Goal: Browse casually: Explore the website without a specific task or goal

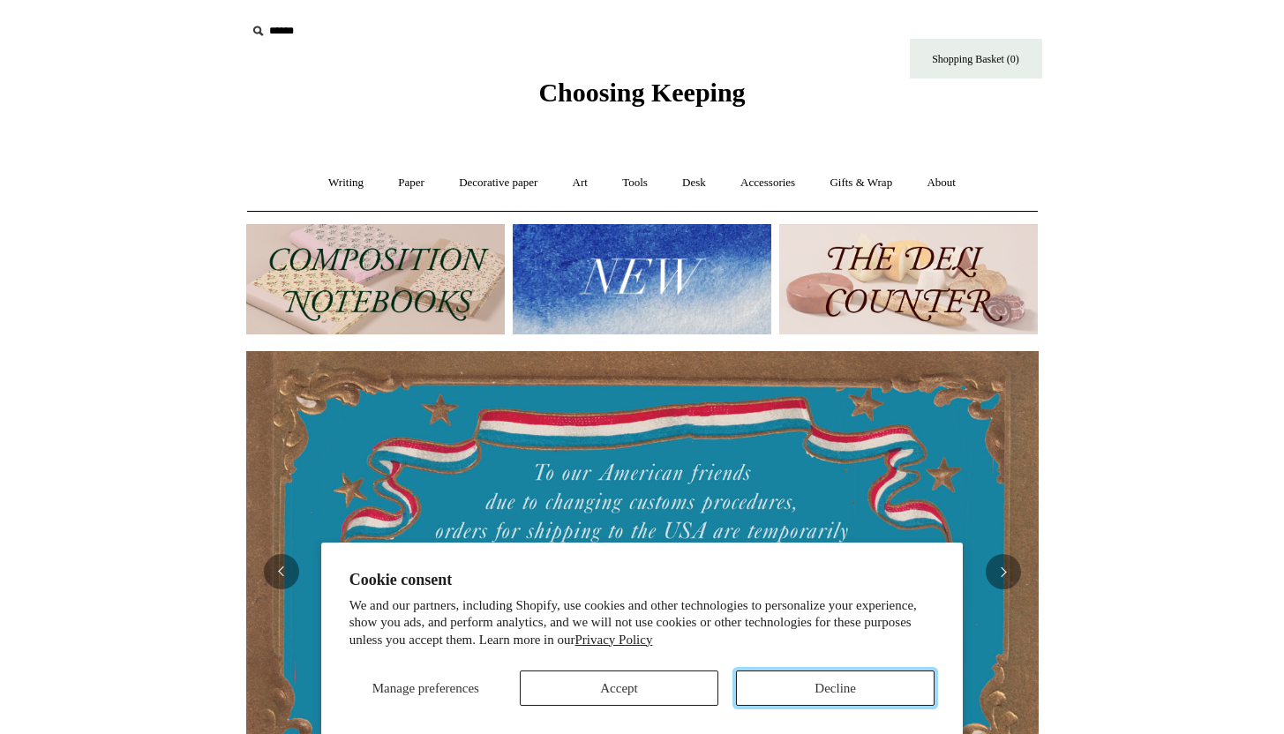
click at [830, 695] on button "Decline" at bounding box center [835, 688] width 199 height 35
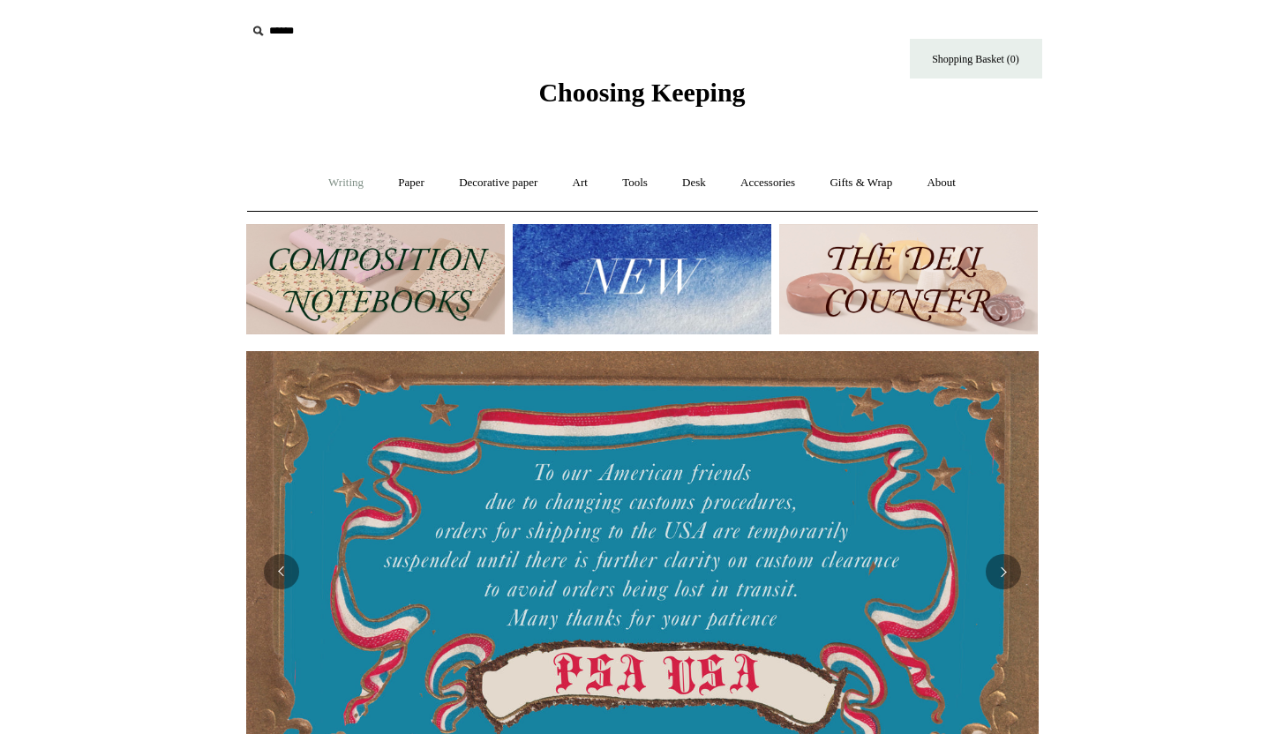
click at [343, 175] on link "Writing +" at bounding box center [345, 183] width 67 height 47
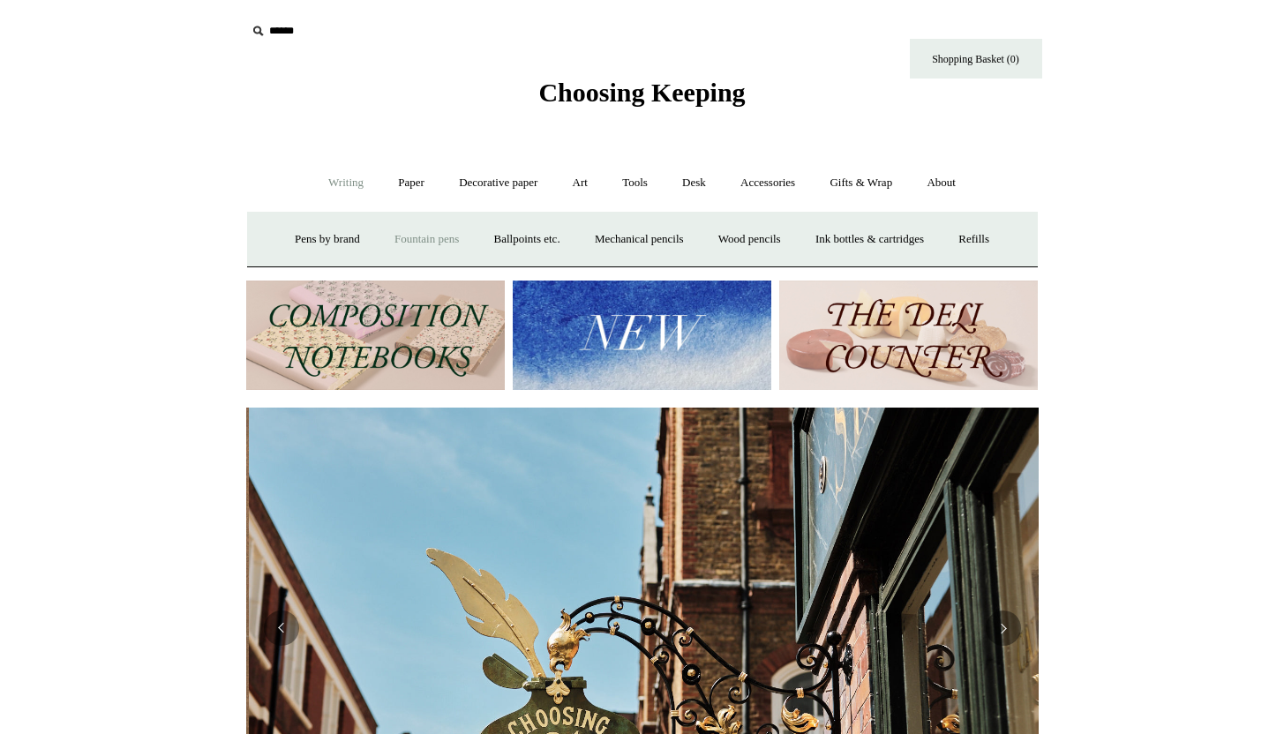
scroll to position [0, 792]
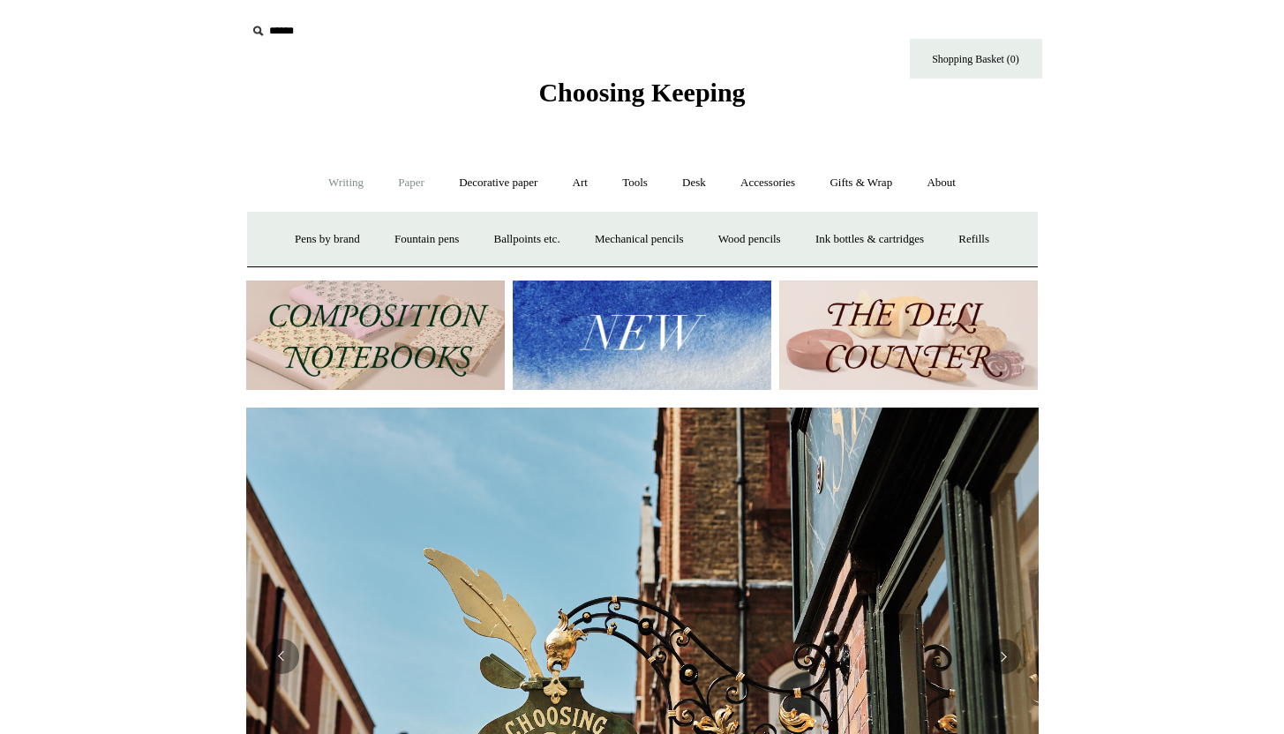
click at [407, 180] on link "Paper +" at bounding box center [411, 183] width 58 height 47
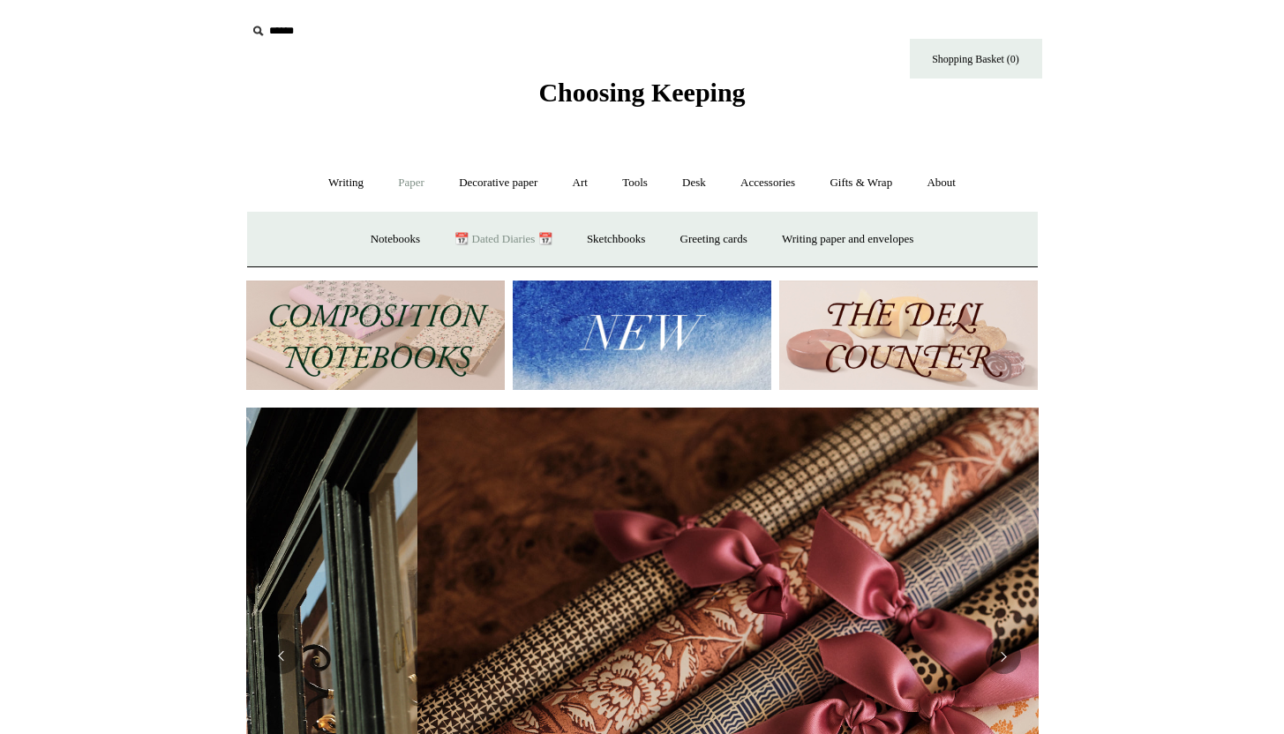
scroll to position [0, 1585]
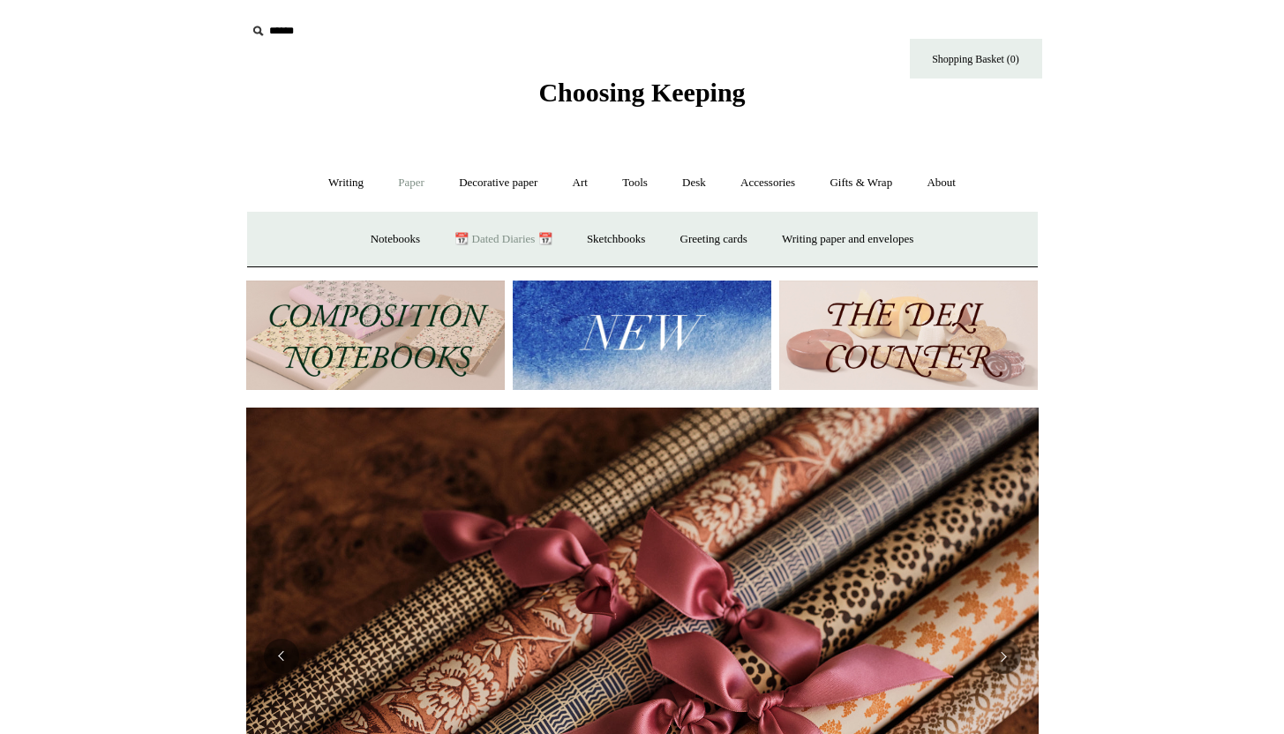
click at [490, 231] on link "📆 Dated Diaries 📆" at bounding box center [503, 239] width 129 height 47
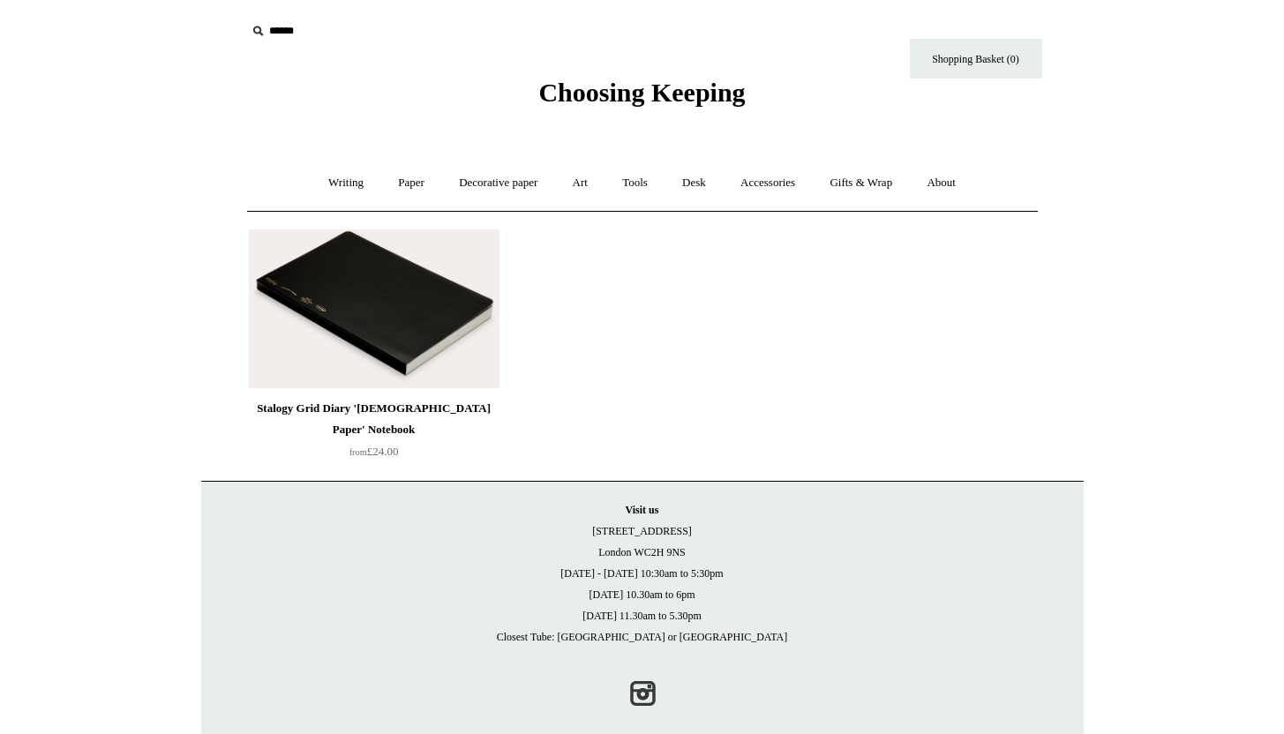
click at [399, 286] on img at bounding box center [374, 308] width 251 height 159
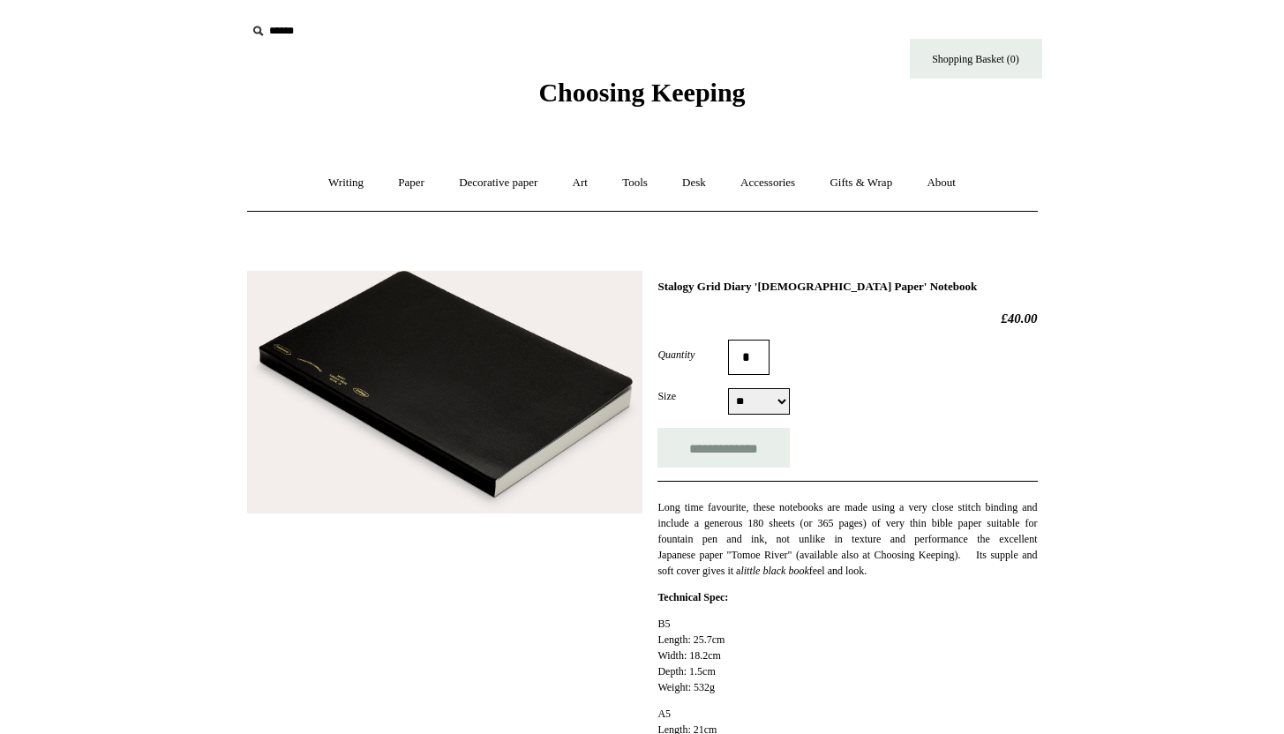
click at [599, 441] on img at bounding box center [444, 393] width 395 height 244
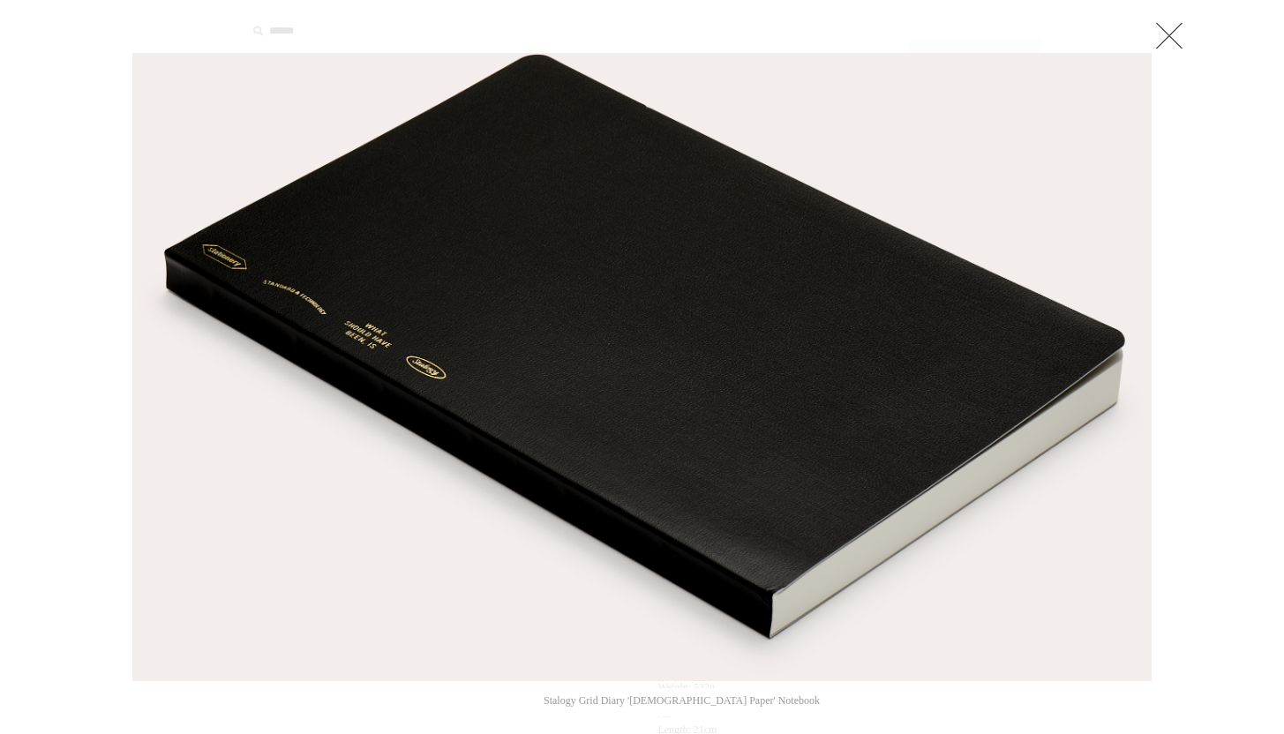
click at [1169, 34] on link at bounding box center [1169, 35] width 35 height 35
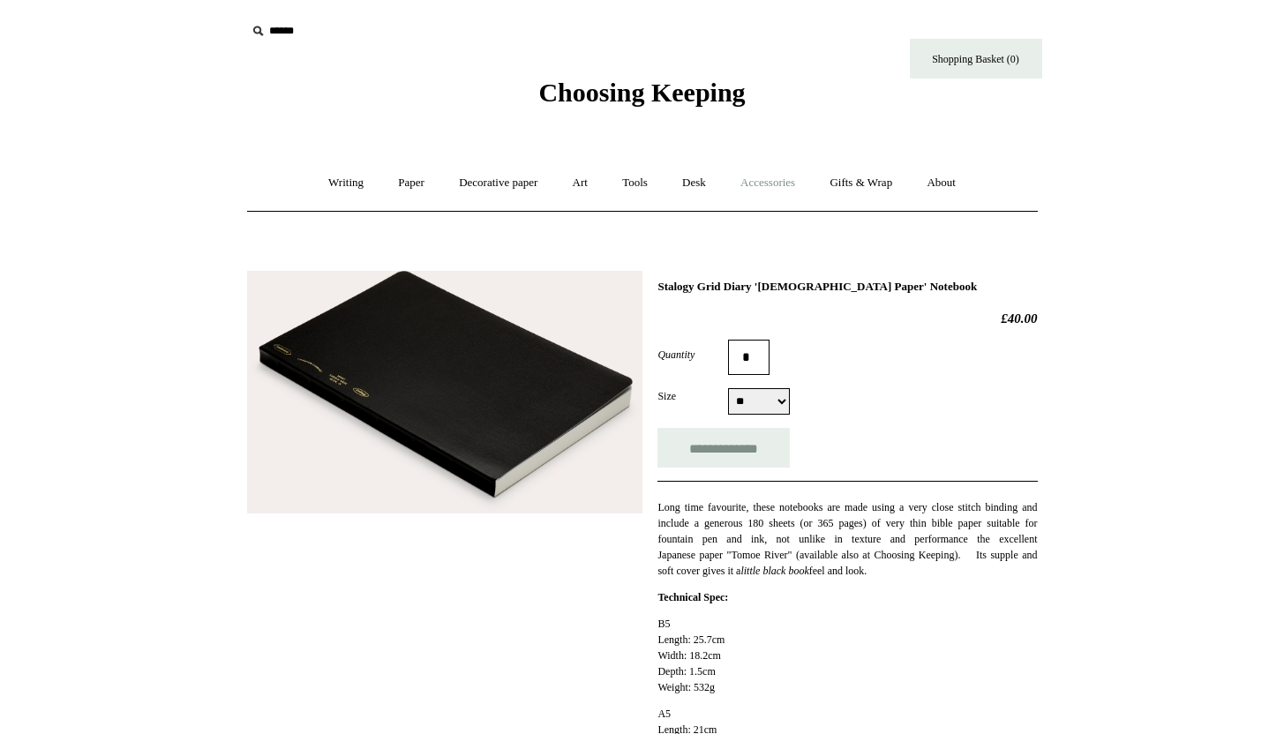
click at [755, 180] on link "Accessories +" at bounding box center [768, 183] width 86 height 47
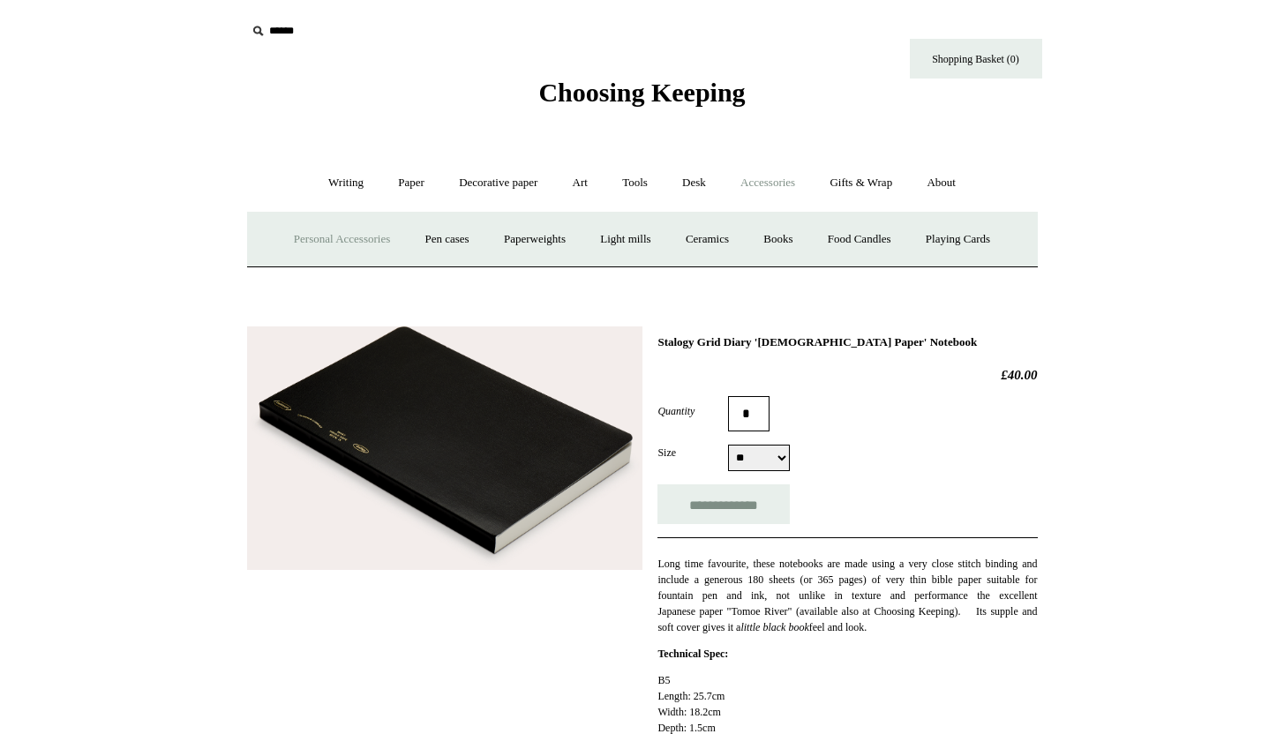
click at [354, 237] on link "Personal Accessories +" at bounding box center [342, 239] width 128 height 47
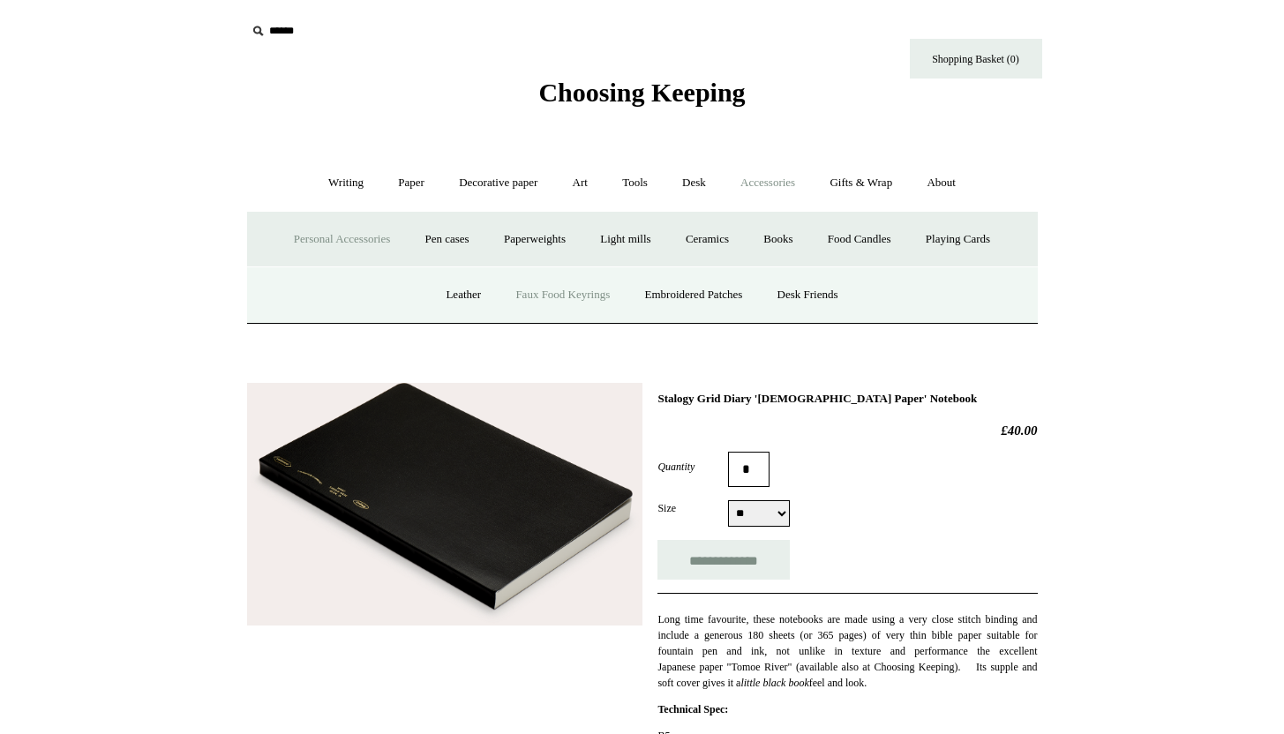
click at [593, 291] on link "Faux Food Keyrings" at bounding box center [562, 295] width 126 height 47
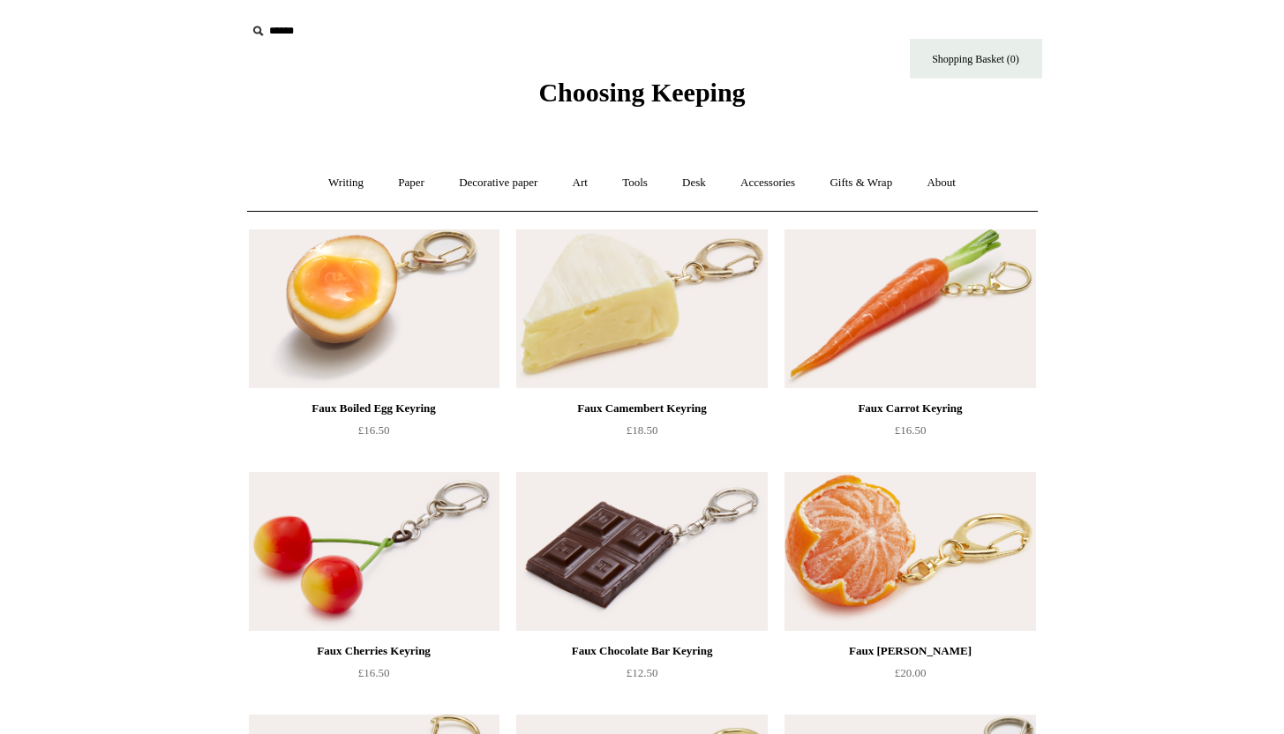
click at [321, 544] on img at bounding box center [374, 551] width 251 height 159
click at [846, 533] on img at bounding box center [910, 551] width 251 height 159
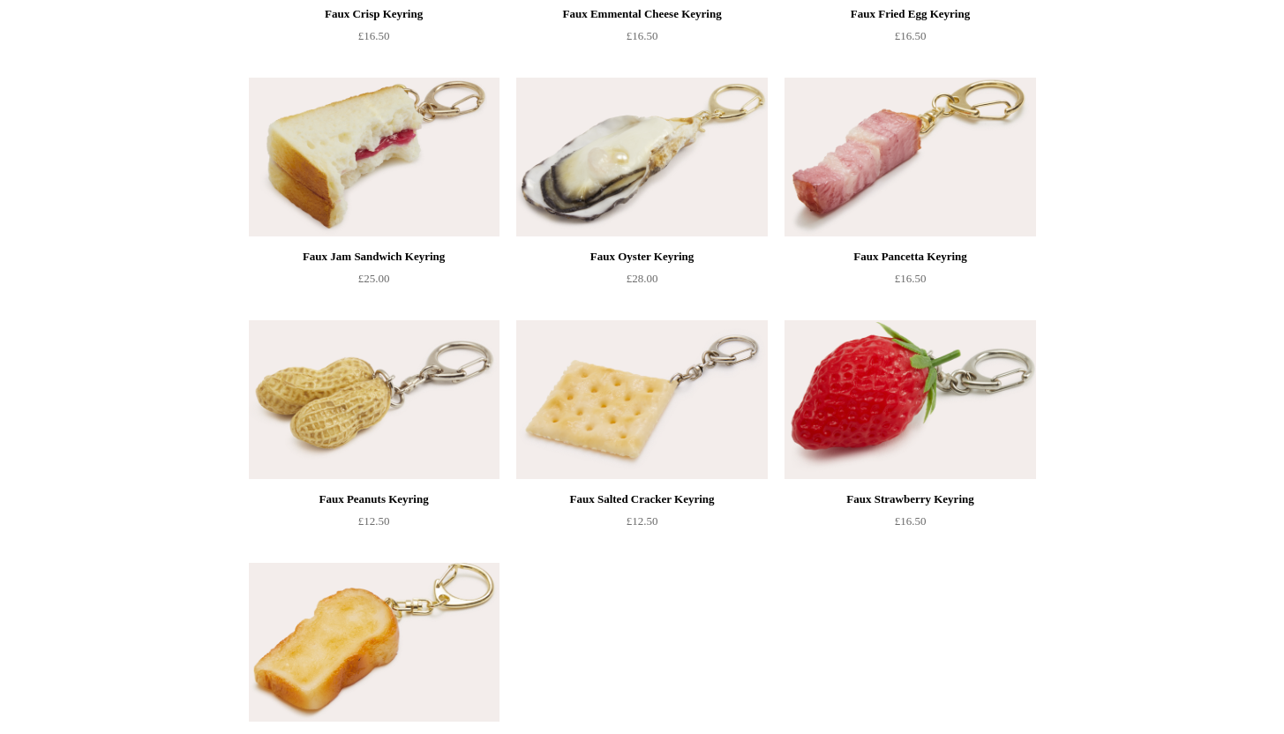
scroll to position [829, 0]
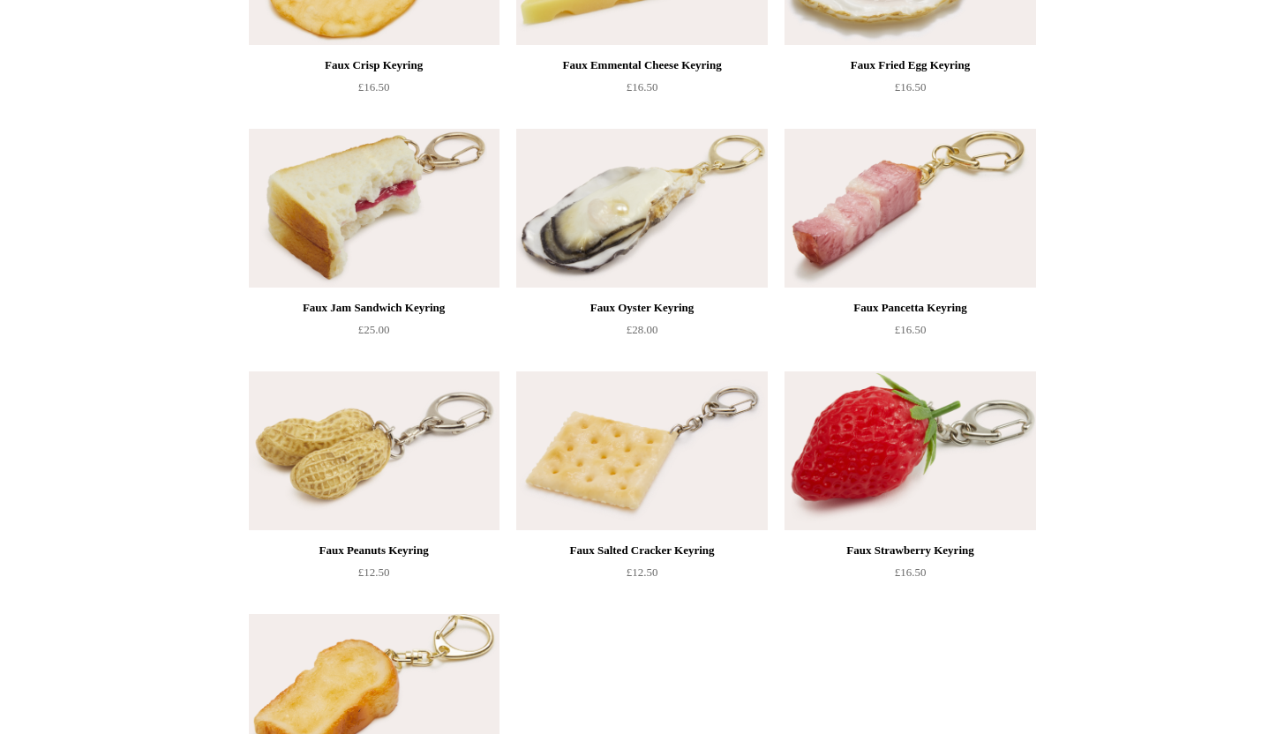
click at [399, 244] on img at bounding box center [374, 208] width 251 height 159
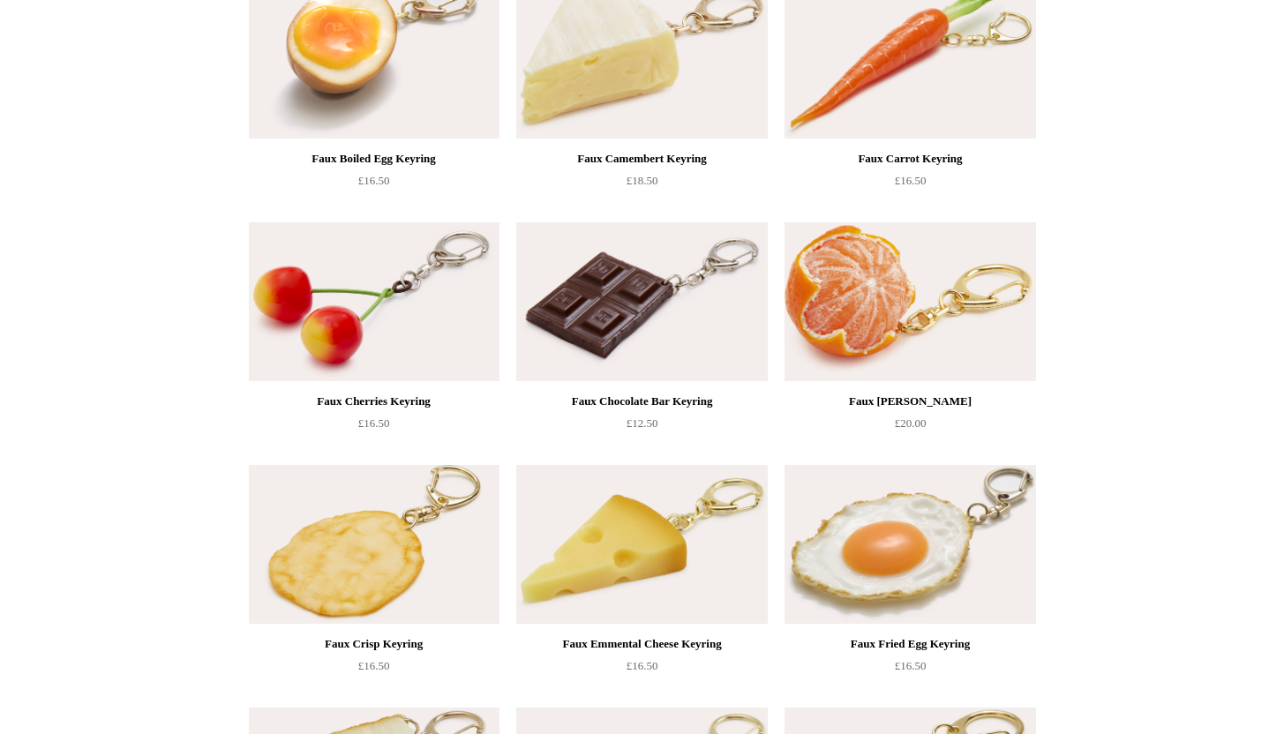
scroll to position [96, 0]
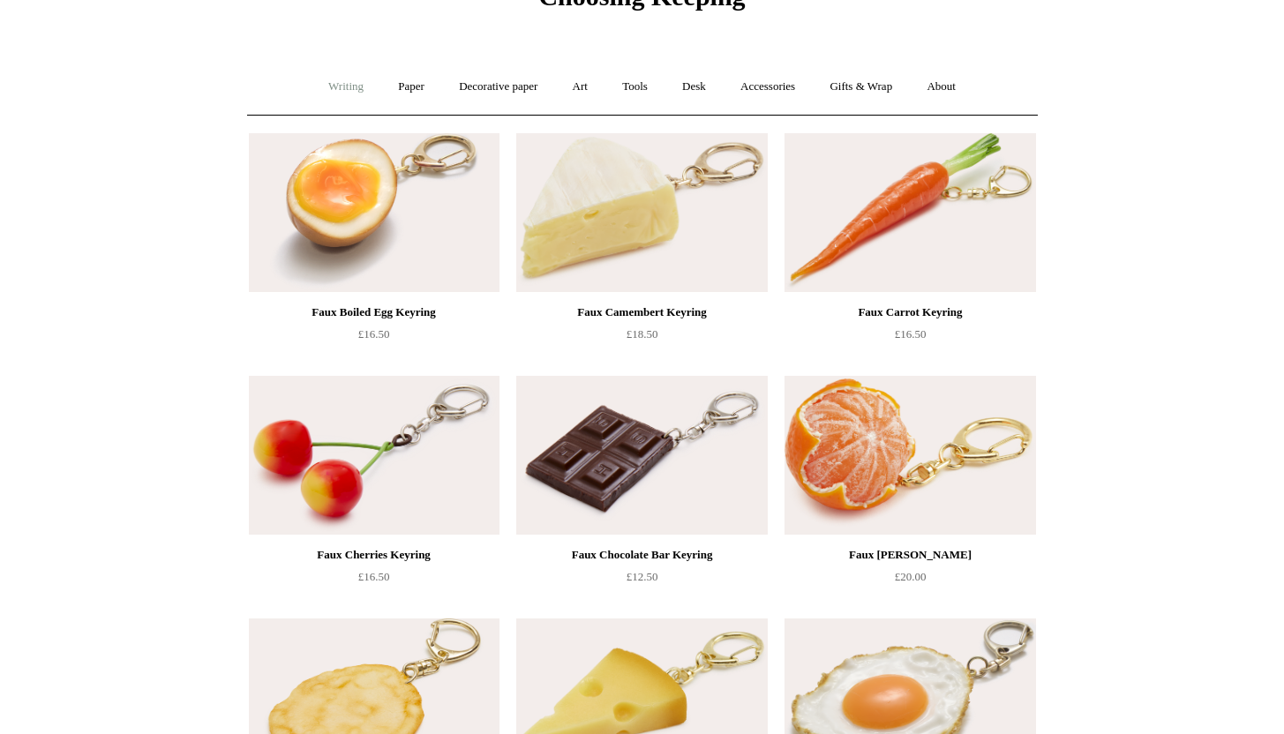
click at [323, 89] on link "Writing +" at bounding box center [345, 87] width 67 height 47
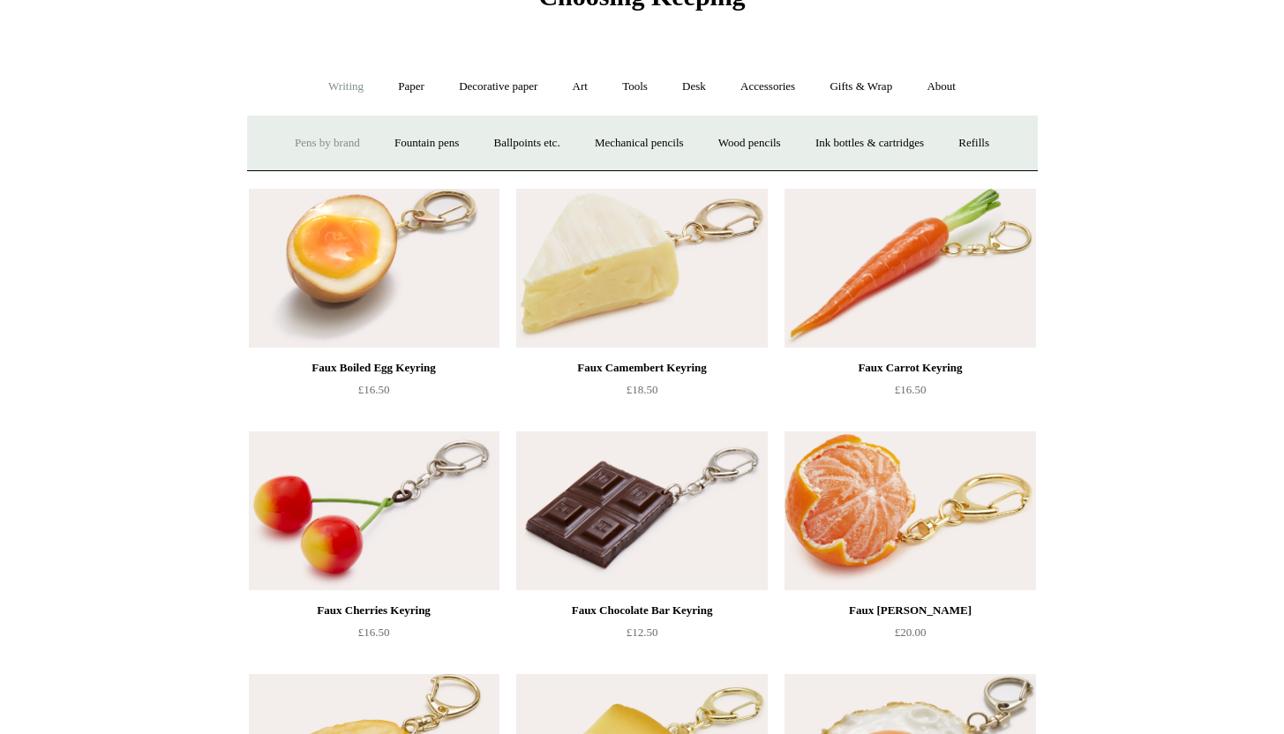
click at [325, 138] on link "Pens by brand +" at bounding box center [327, 143] width 97 height 47
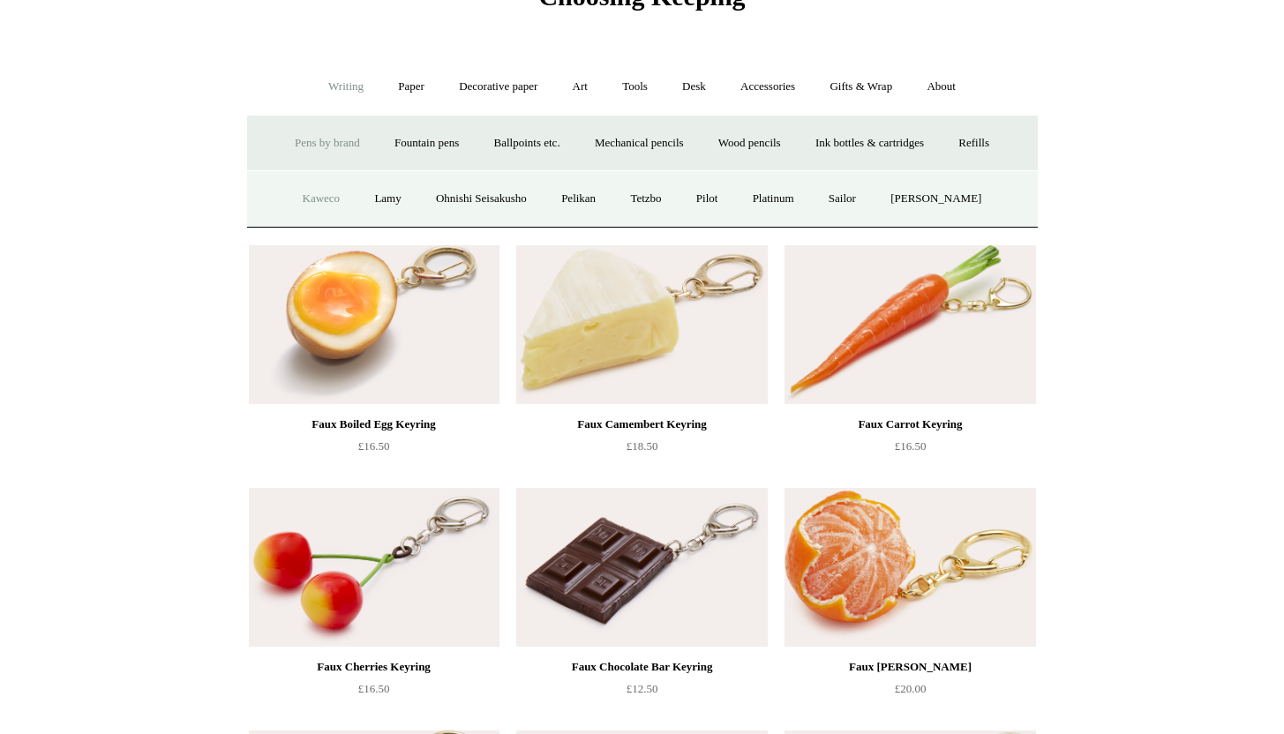
click at [326, 192] on link "Kaweco" at bounding box center [322, 199] width 70 height 47
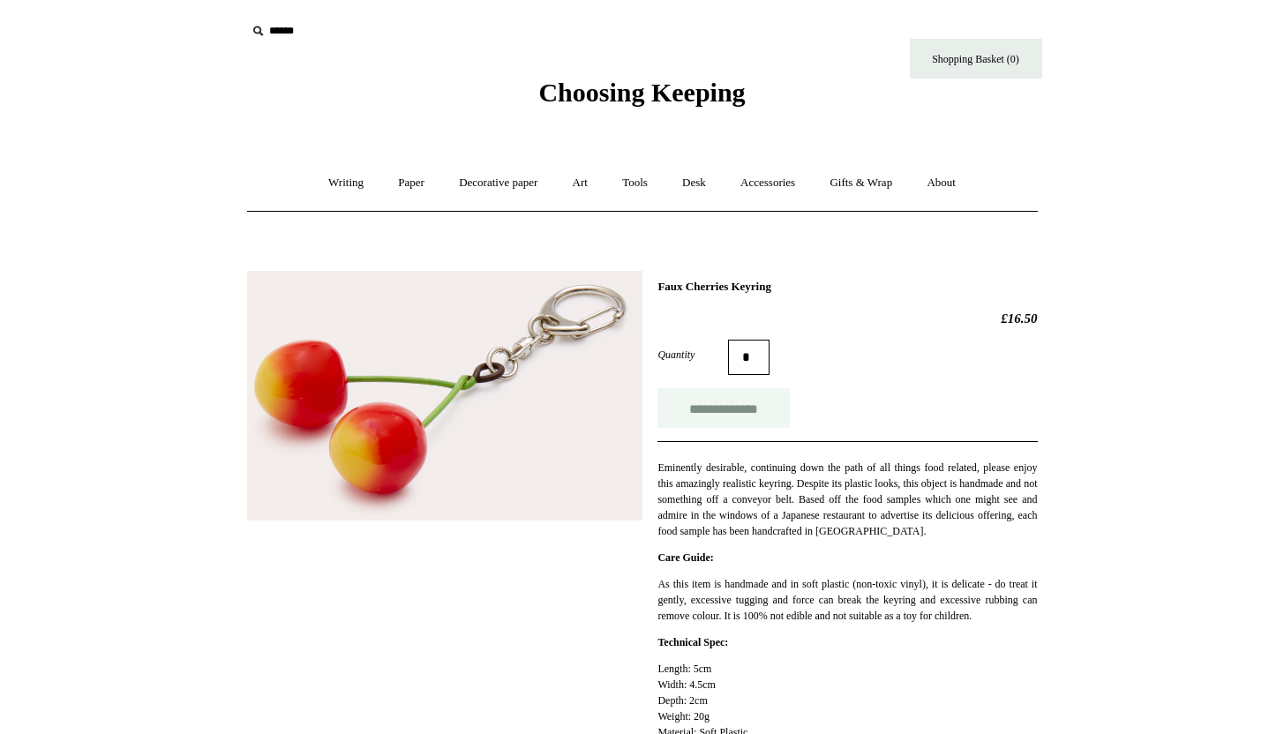
click at [717, 422] on input "**********" at bounding box center [723, 408] width 132 height 40
type input "**********"
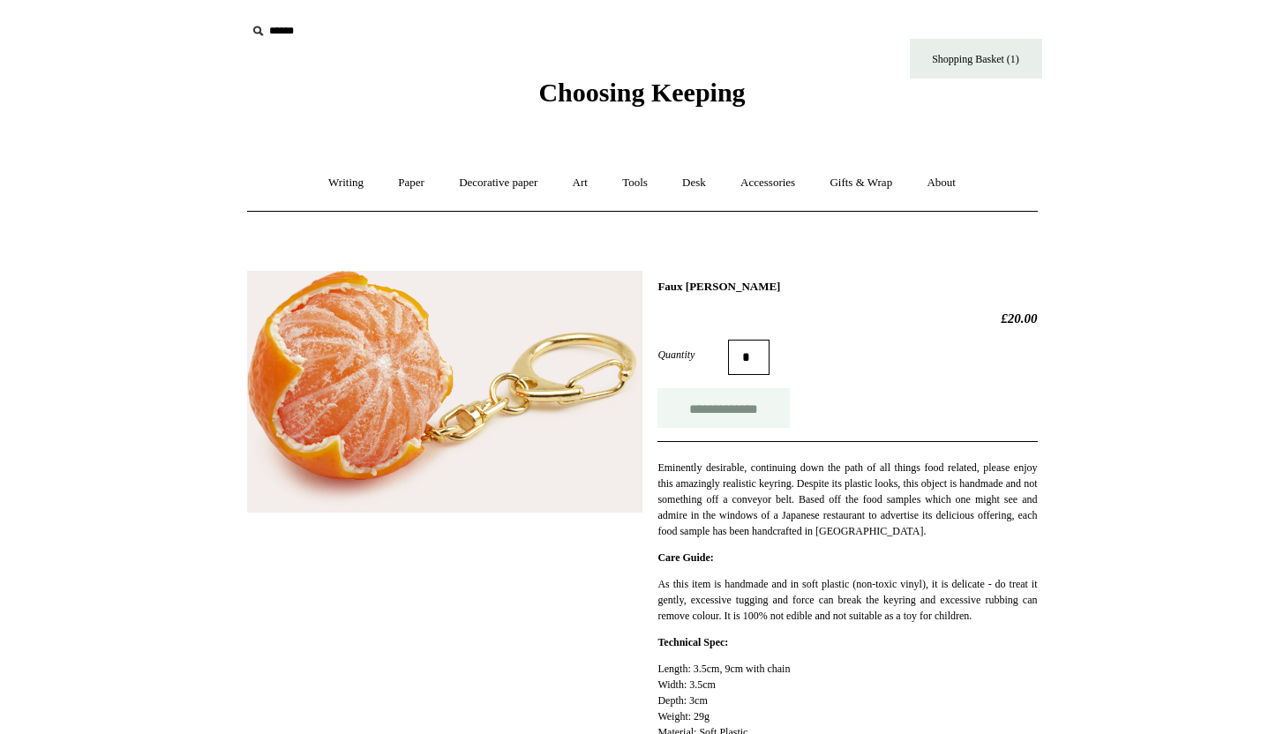
click at [743, 411] on input "**********" at bounding box center [723, 408] width 132 height 40
type input "**********"
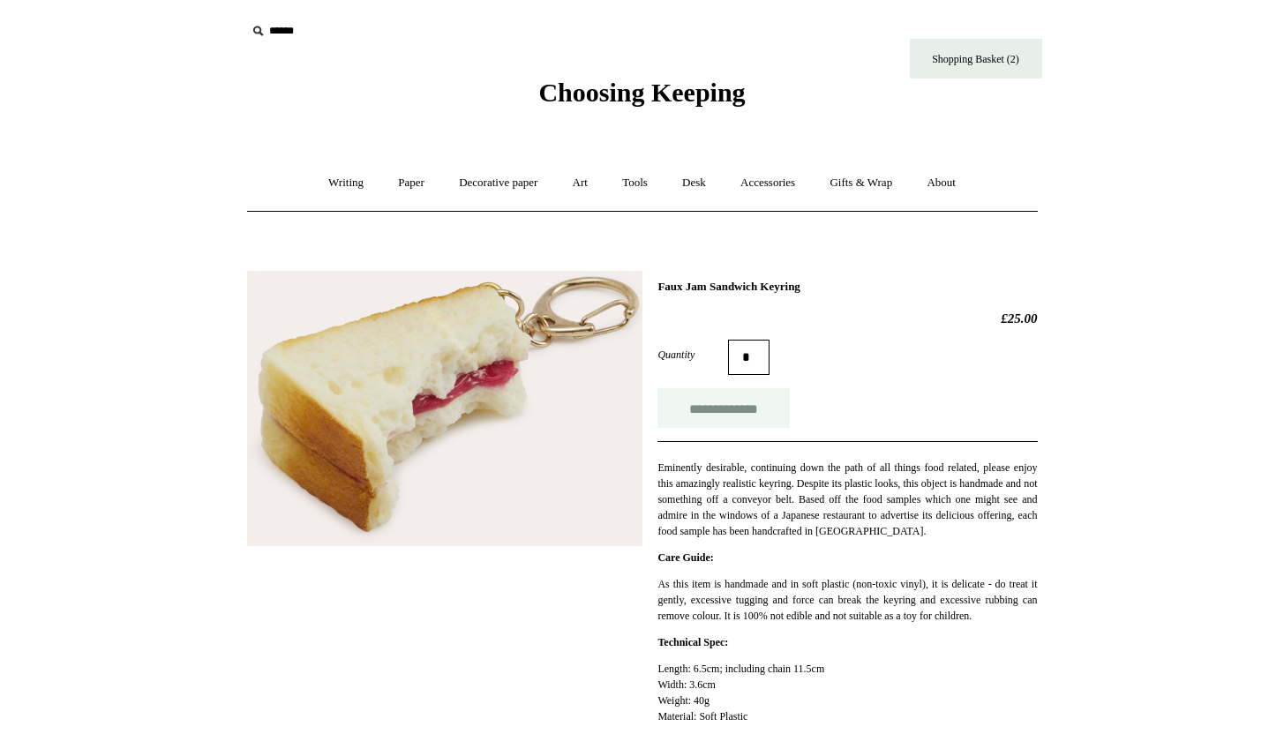
click at [707, 414] on input "**********" at bounding box center [723, 408] width 132 height 40
type input "**********"
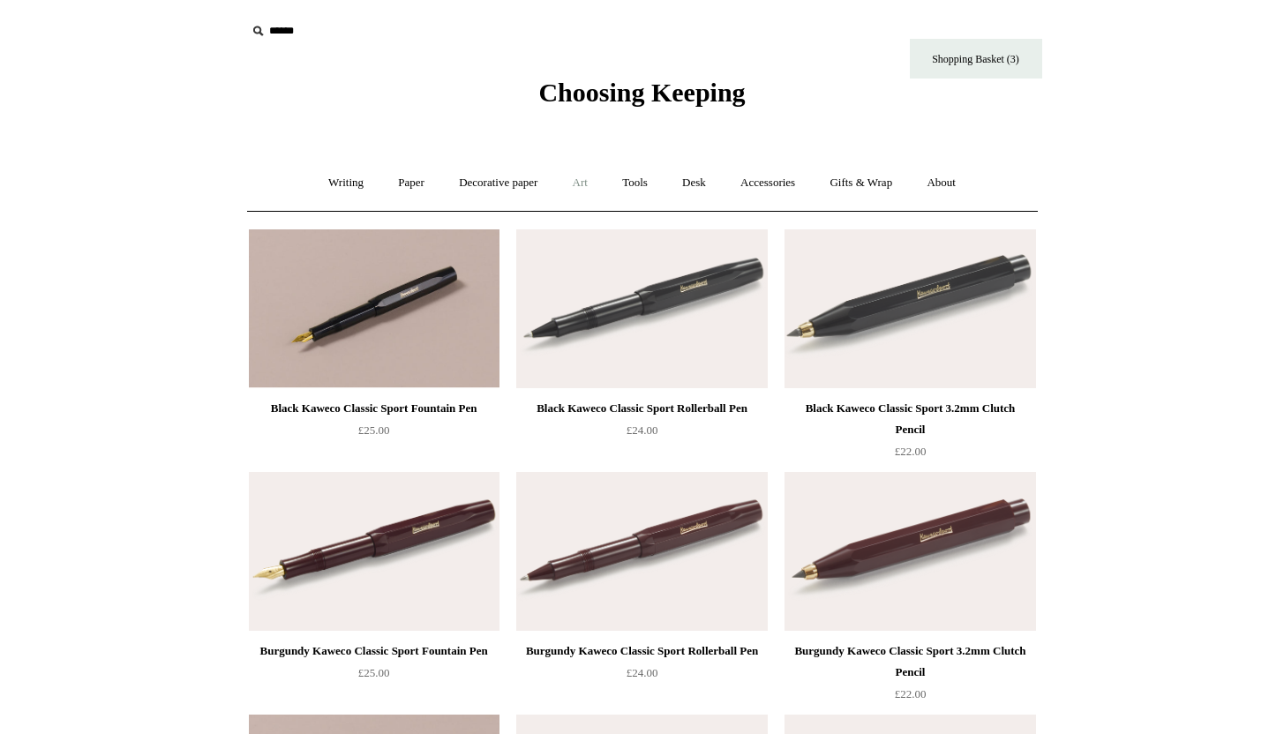
click at [584, 182] on link "Art +" at bounding box center [580, 183] width 47 height 47
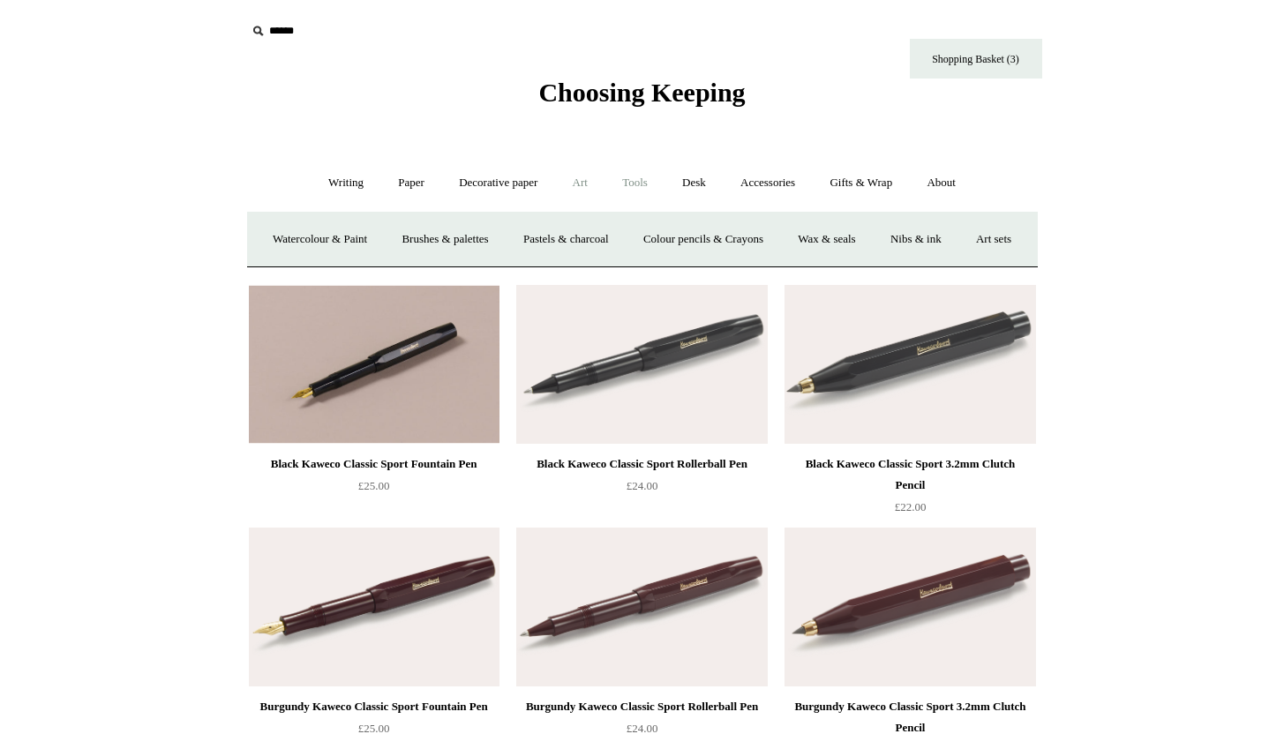
click at [644, 182] on link "Tools +" at bounding box center [634, 183] width 57 height 47
click at [680, 177] on link "Desk +" at bounding box center [694, 183] width 56 height 47
click at [698, 225] on link "Desk Accessories" at bounding box center [717, 239] width 112 height 47
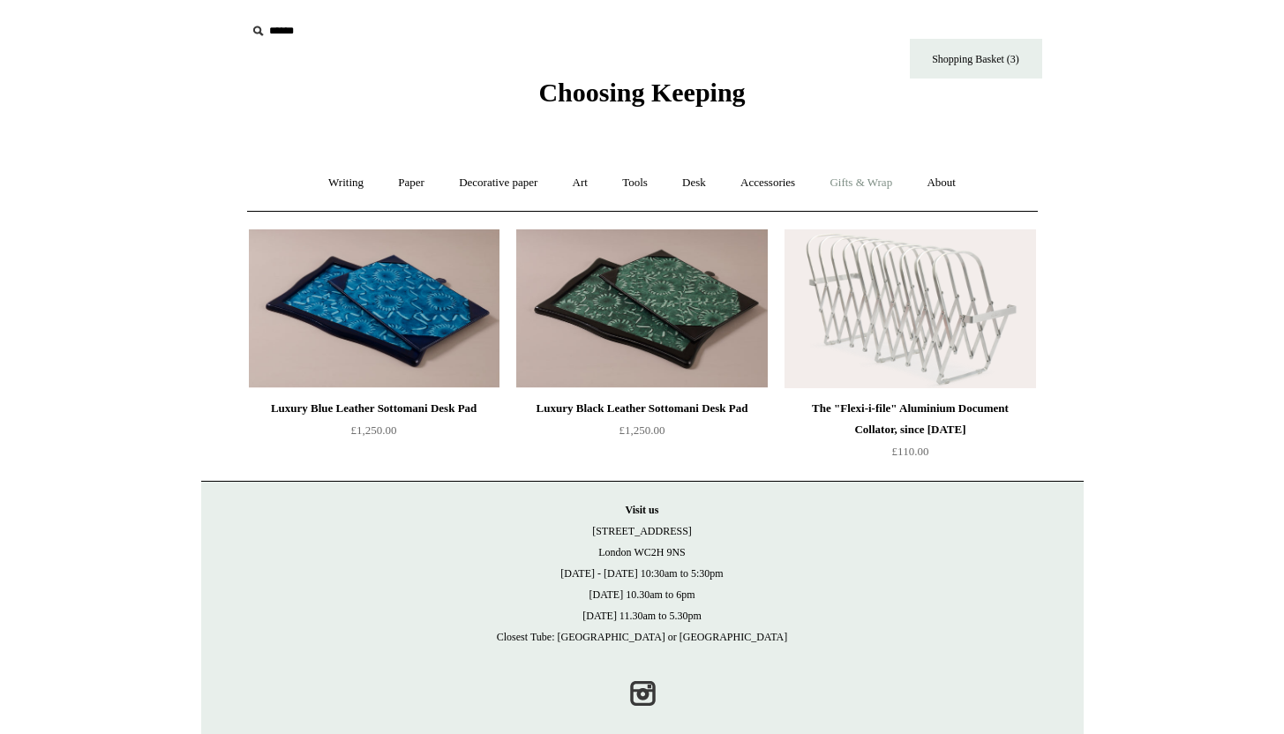
click at [868, 192] on link "Gifts & Wrap +" at bounding box center [861, 183] width 94 height 47
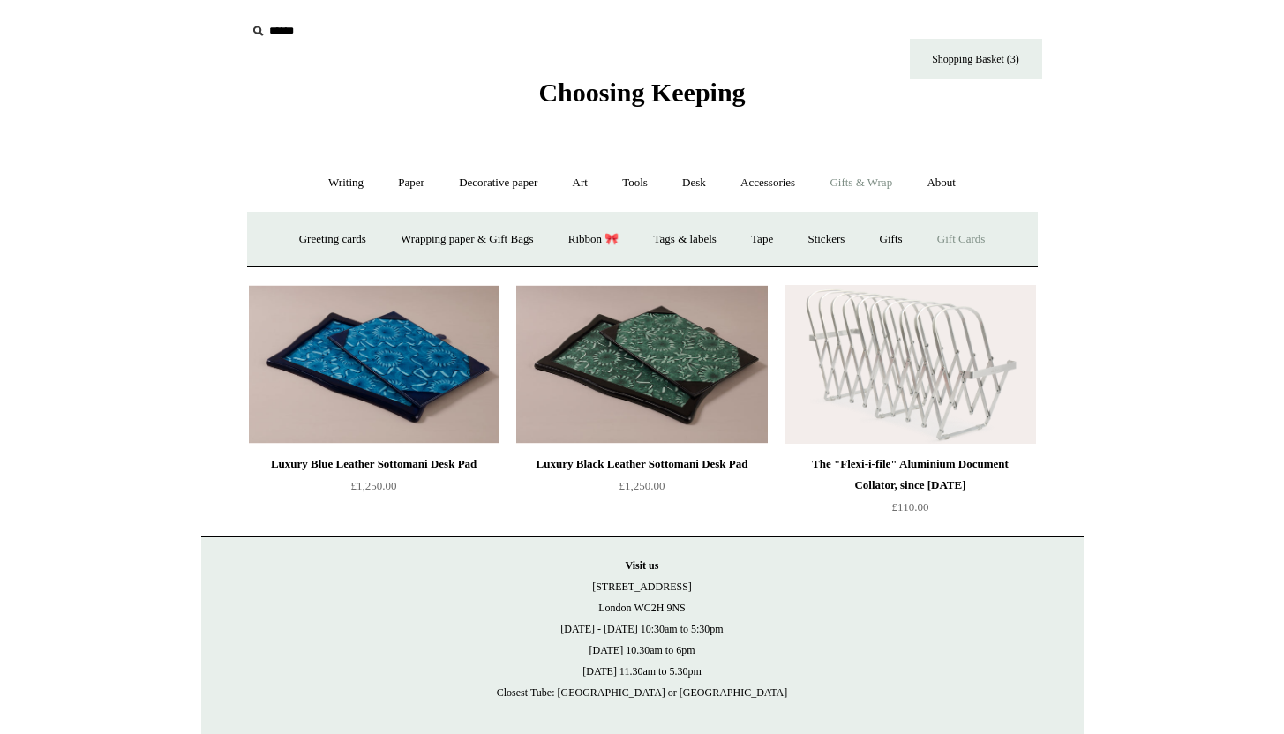
click at [975, 227] on link "Gift Cards" at bounding box center [961, 239] width 80 height 47
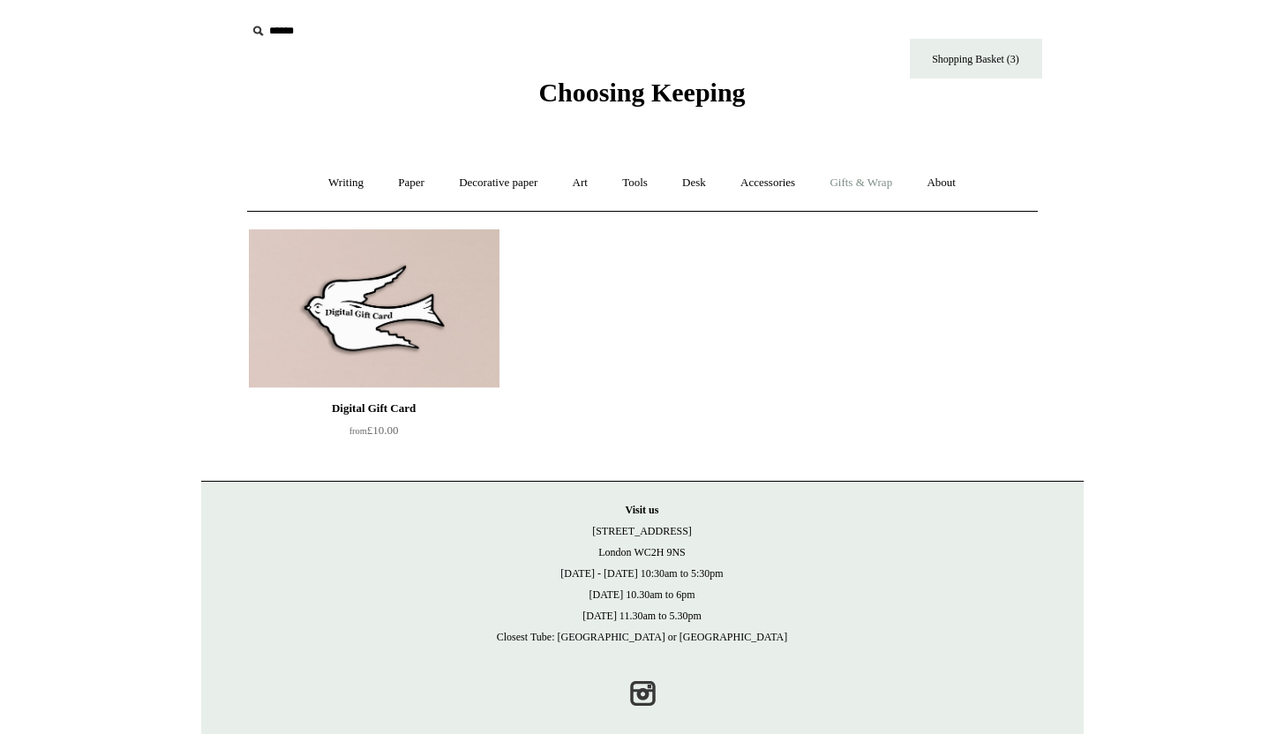
click at [872, 186] on link "Gifts & Wrap +" at bounding box center [861, 183] width 94 height 47
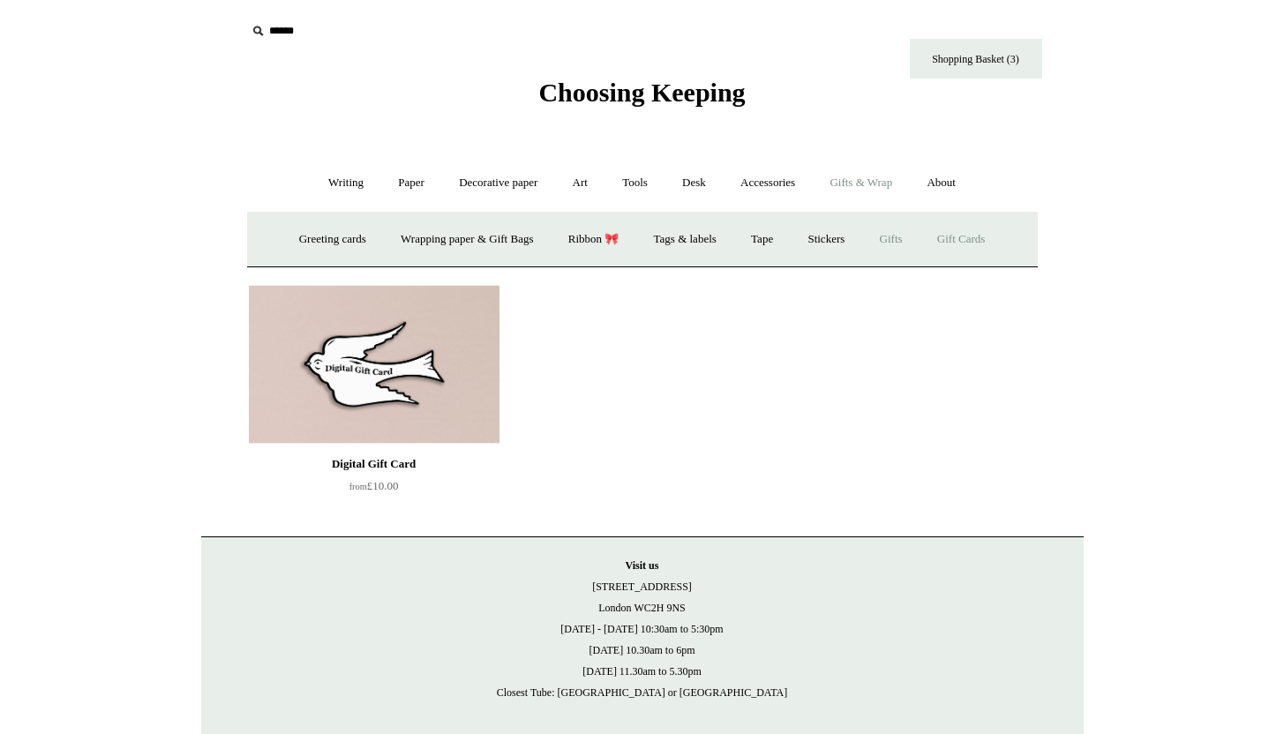
click at [903, 240] on link "Gifts +" at bounding box center [891, 239] width 55 height 47
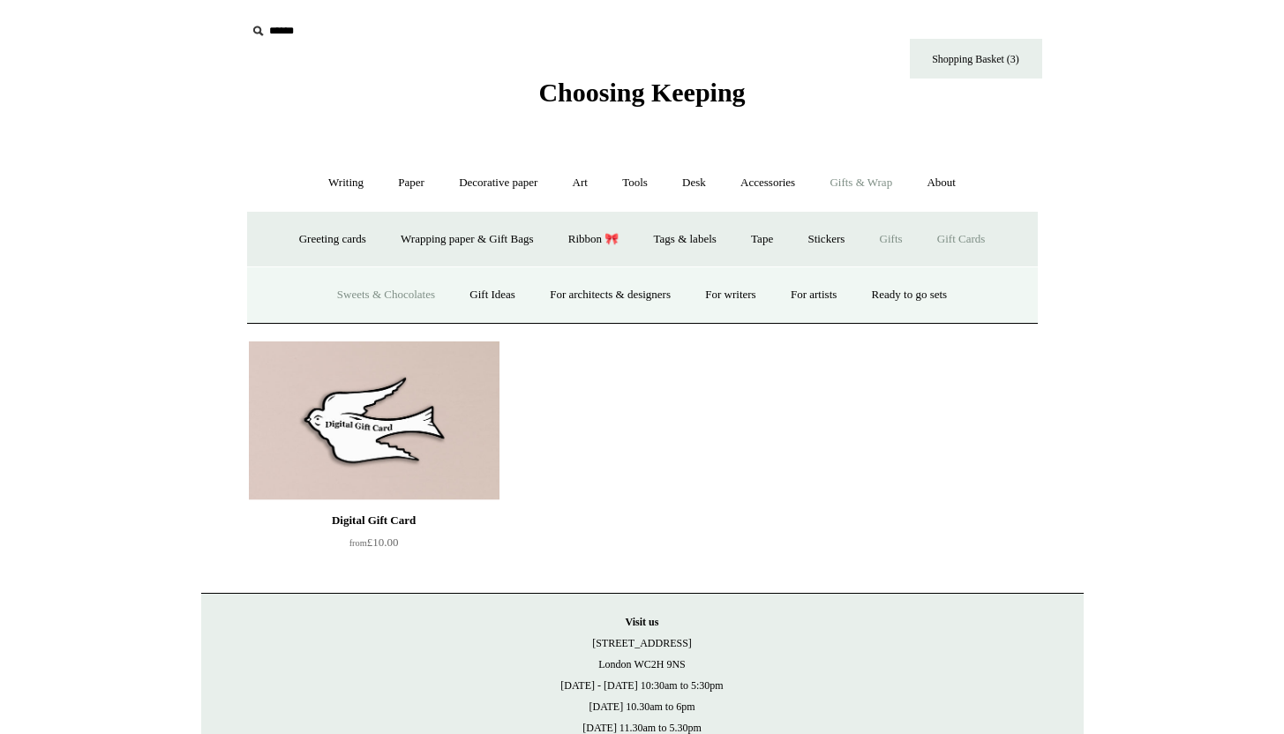
click at [402, 298] on link "Sweets & Chocolates" at bounding box center [386, 295] width 130 height 47
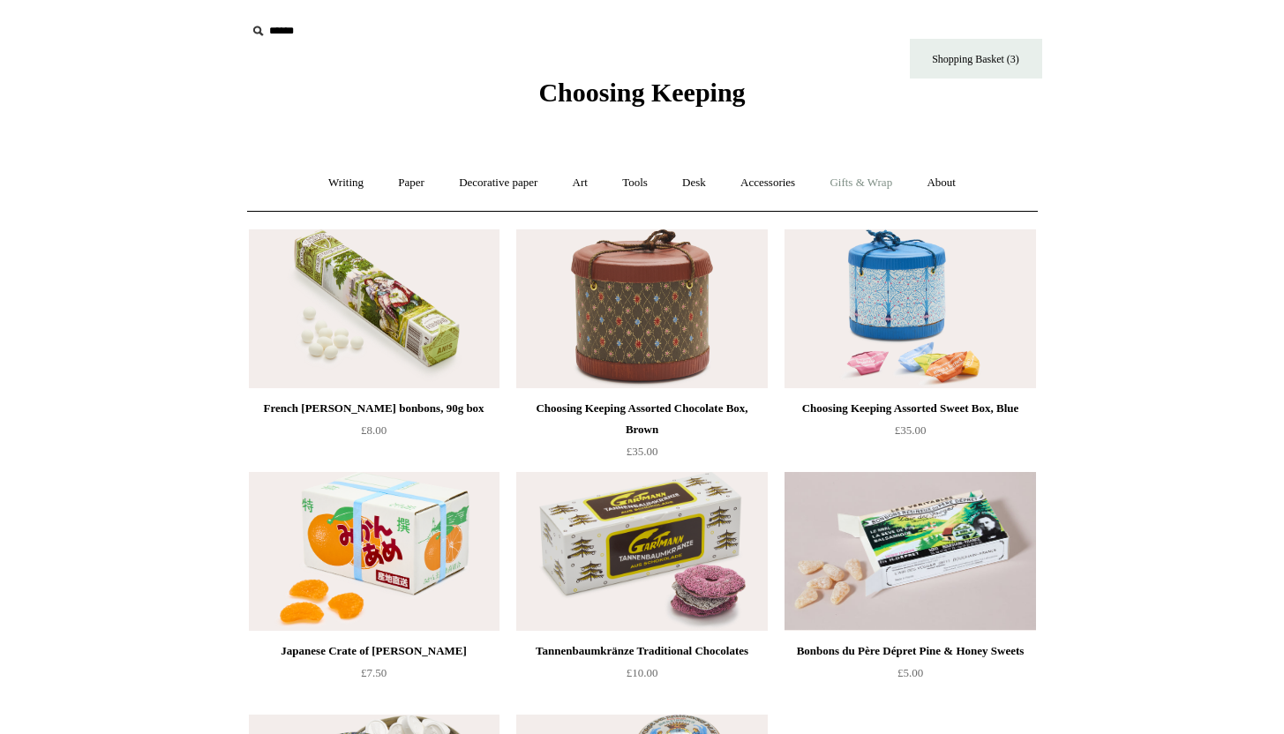
click at [875, 183] on link "Gifts & Wrap +" at bounding box center [861, 183] width 94 height 47
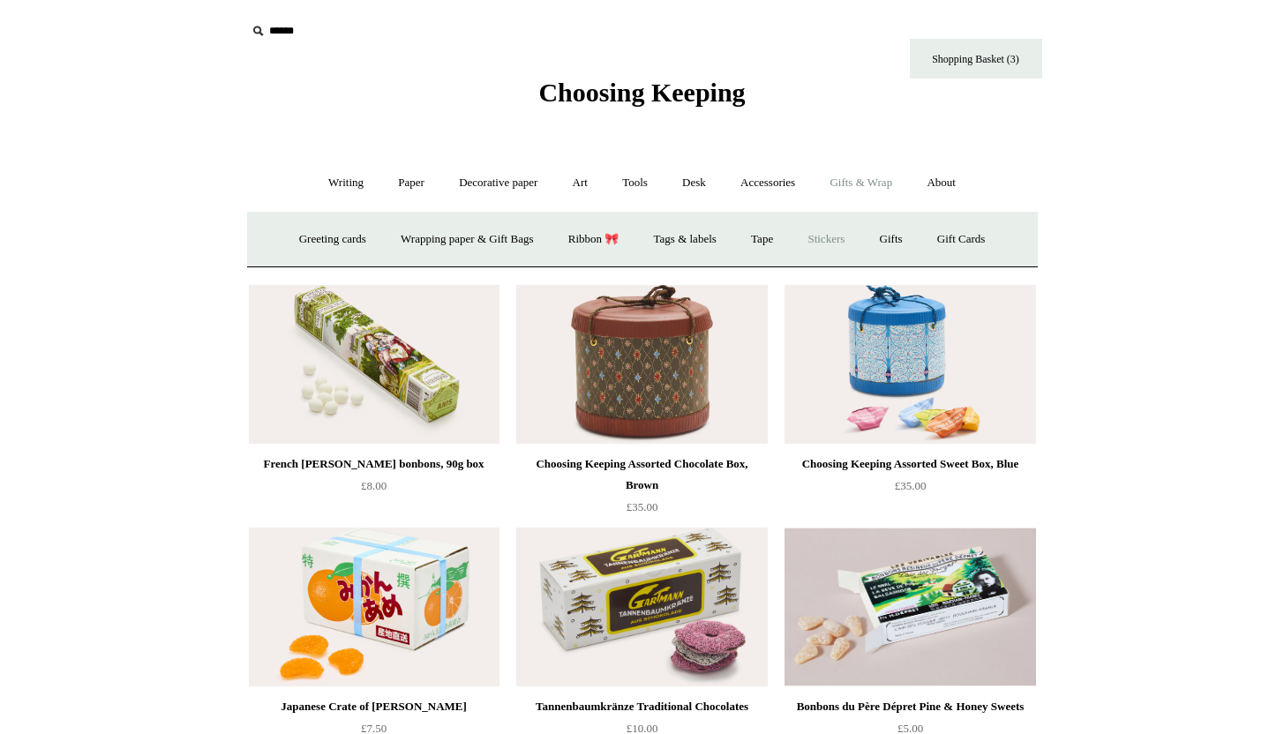
click at [837, 244] on link "Stickers" at bounding box center [826, 239] width 69 height 47
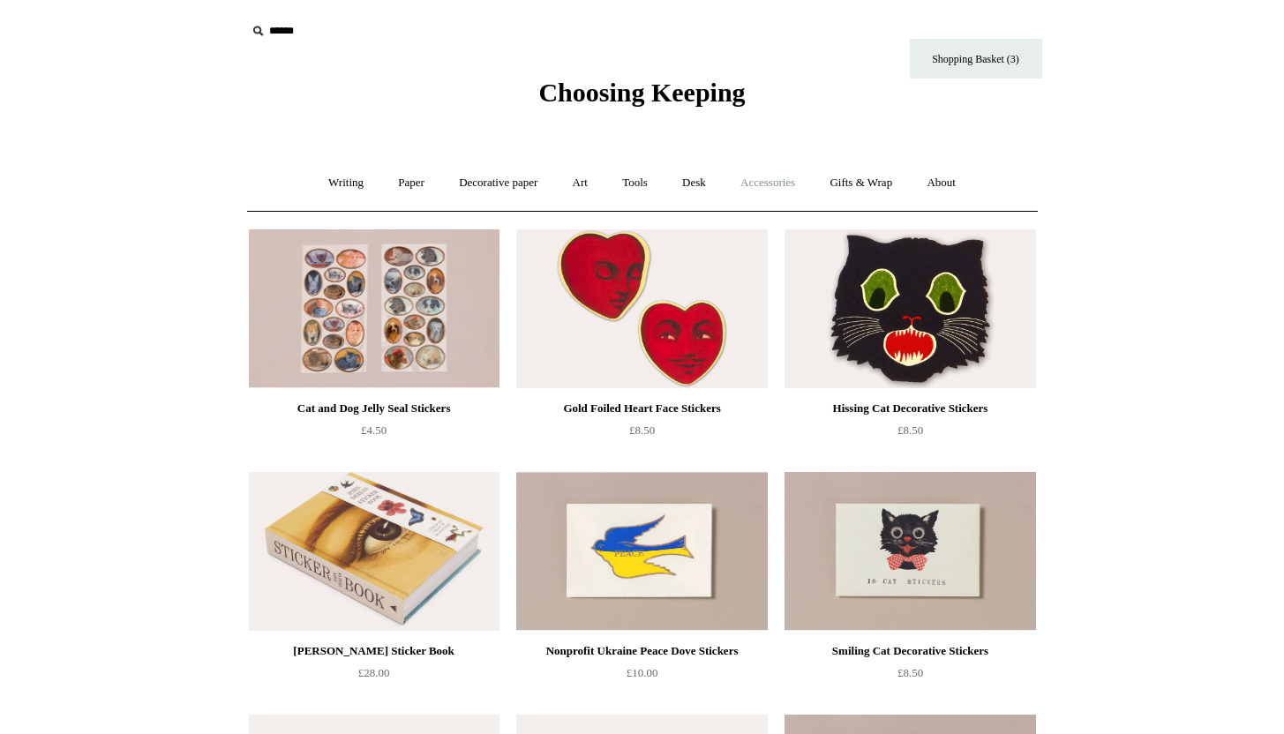
click at [767, 184] on link "Accessories +" at bounding box center [768, 183] width 86 height 47
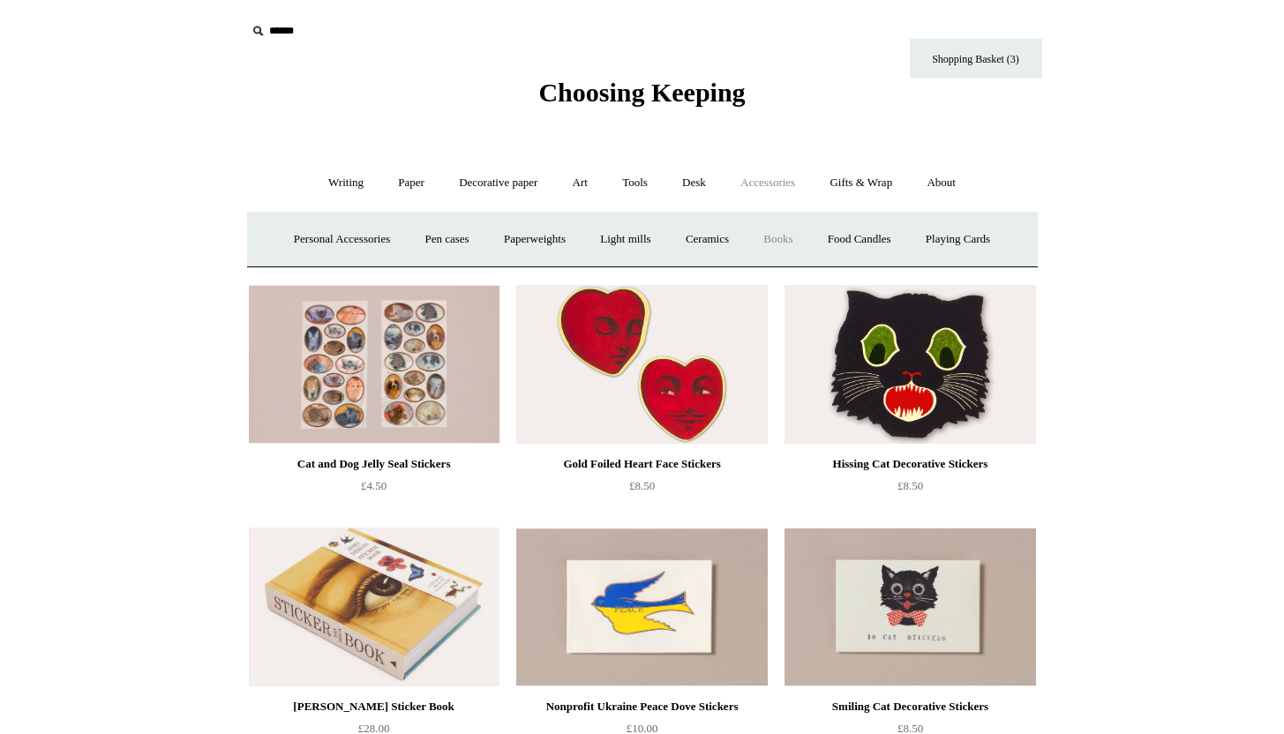
click at [778, 238] on link "Books" at bounding box center [777, 239] width 61 height 47
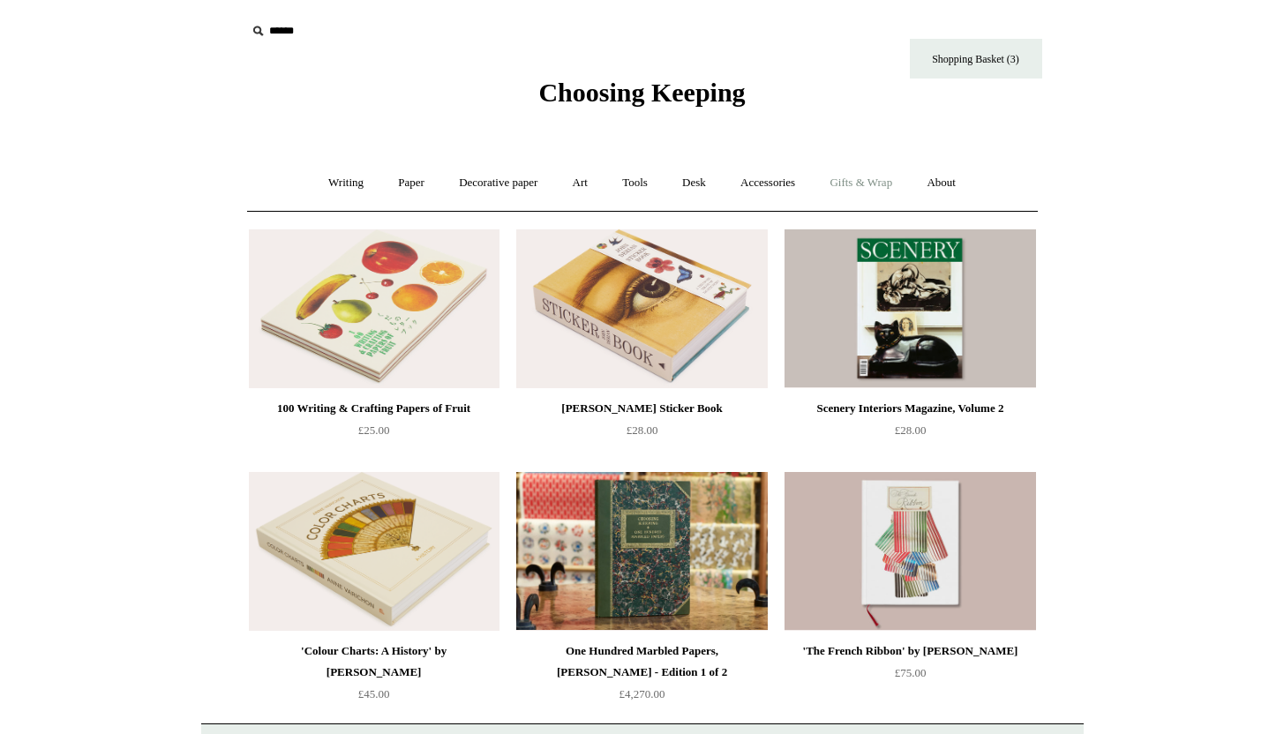
click at [848, 191] on link "Gifts & Wrap +" at bounding box center [861, 183] width 94 height 47
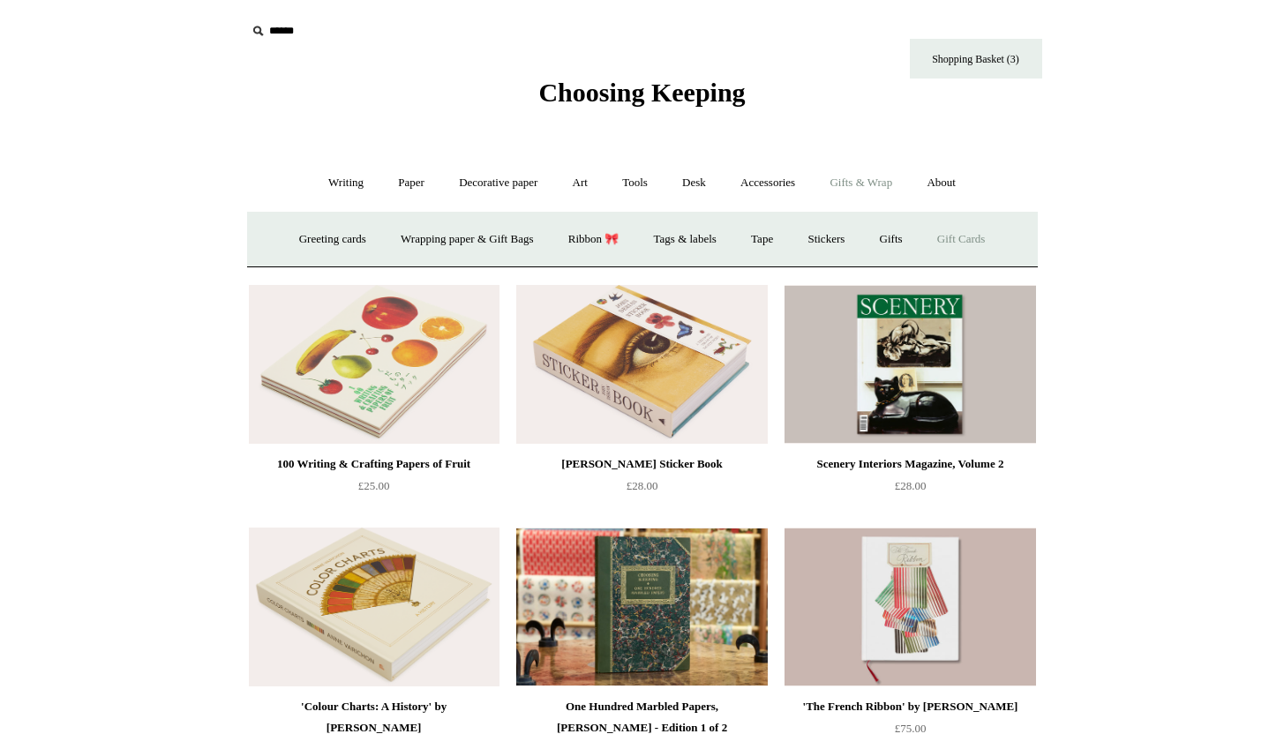
click at [963, 243] on link "Gift Cards" at bounding box center [961, 239] width 80 height 47
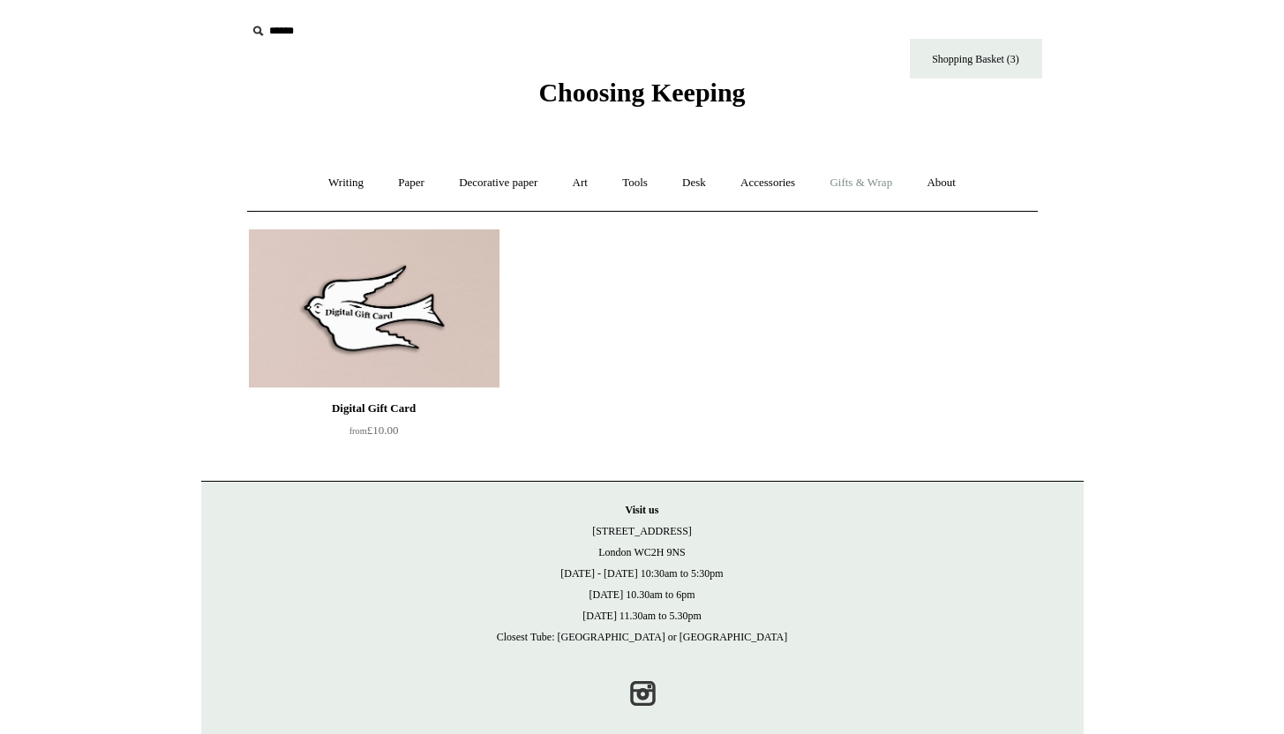
click at [891, 182] on link "Gifts & Wrap +" at bounding box center [861, 183] width 94 height 47
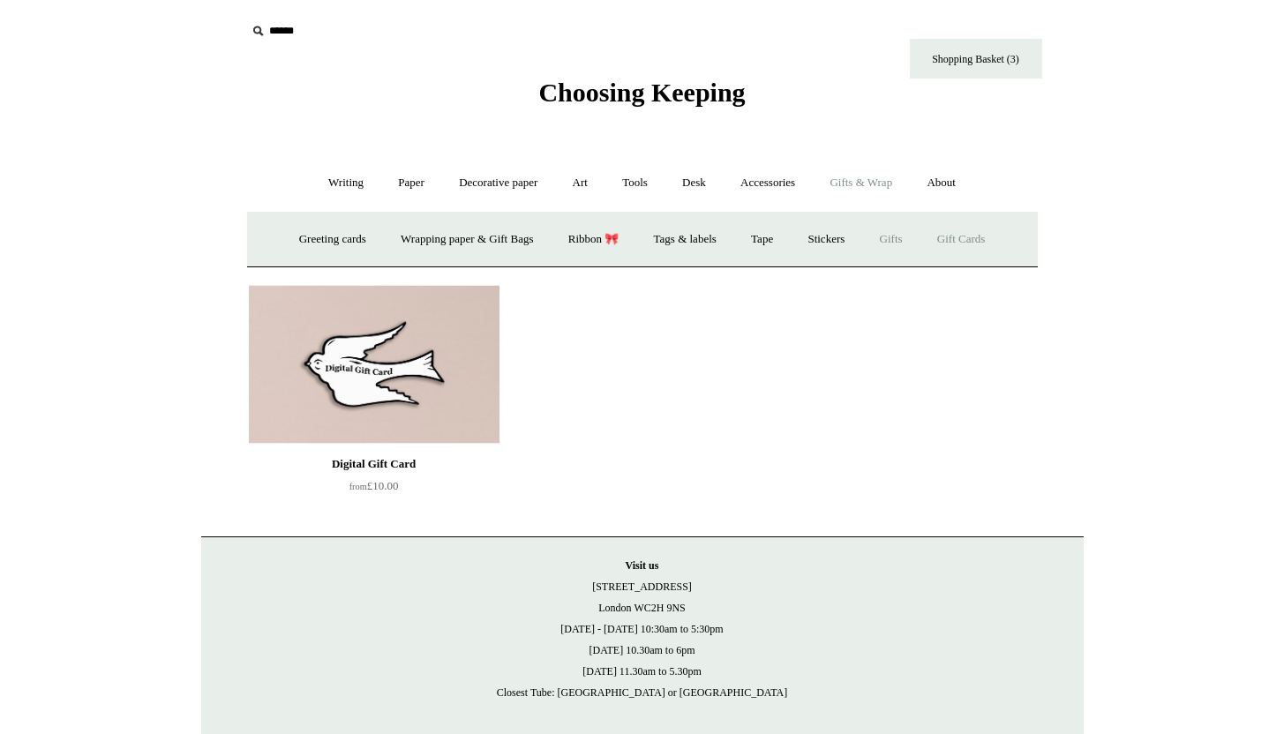
click at [905, 230] on link "Gifts +" at bounding box center [891, 239] width 55 height 47
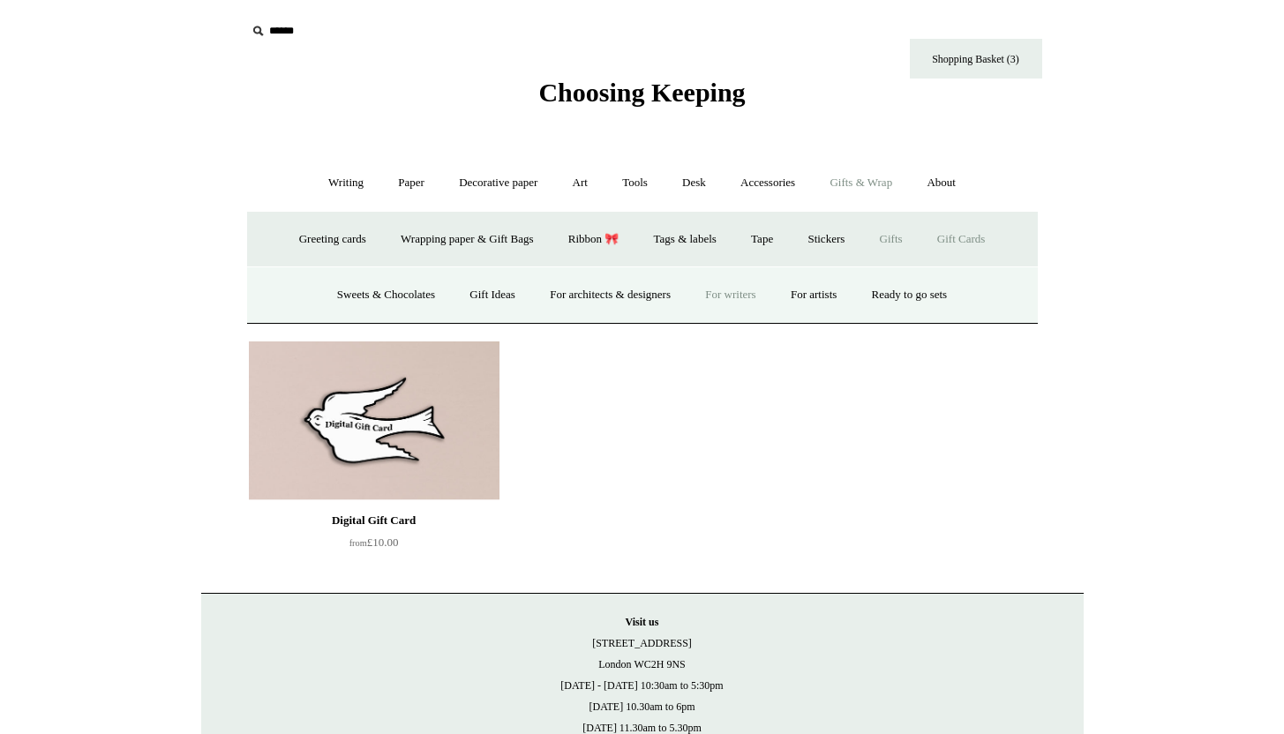
click at [725, 287] on link "For writers" at bounding box center [730, 295] width 82 height 47
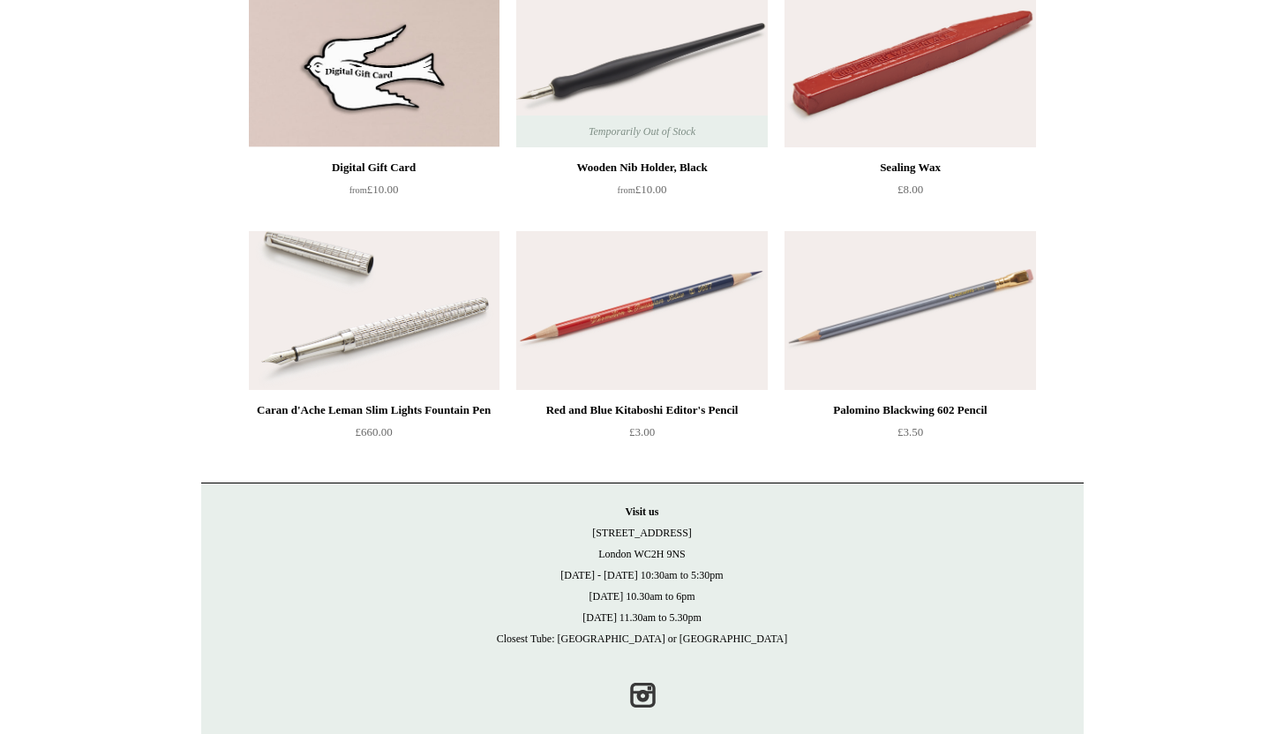
scroll to position [994, 0]
